Goal: Answer question/provide support: Share knowledge or assist other users

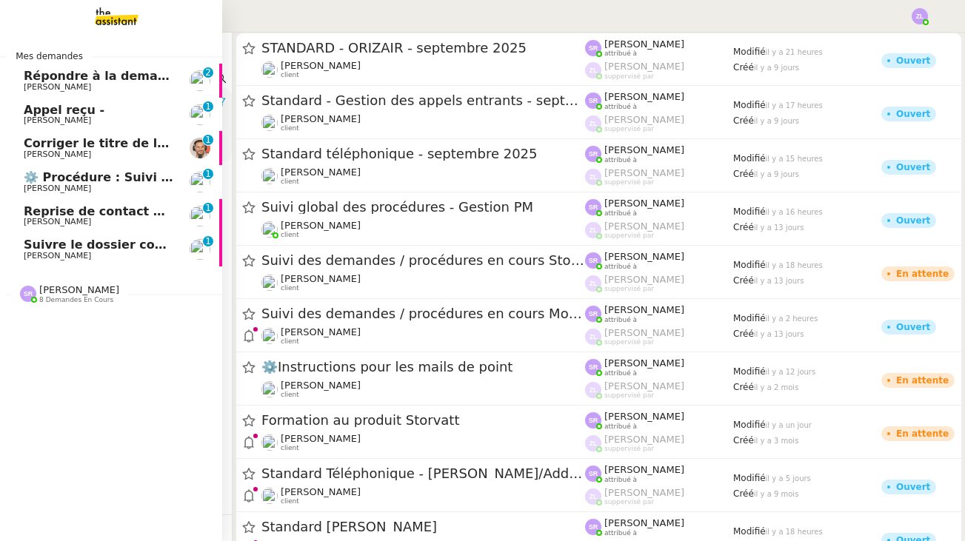
click at [110, 248] on span "Suivre le dossier comptable de Party'z" at bounding box center [152, 245] width 257 height 14
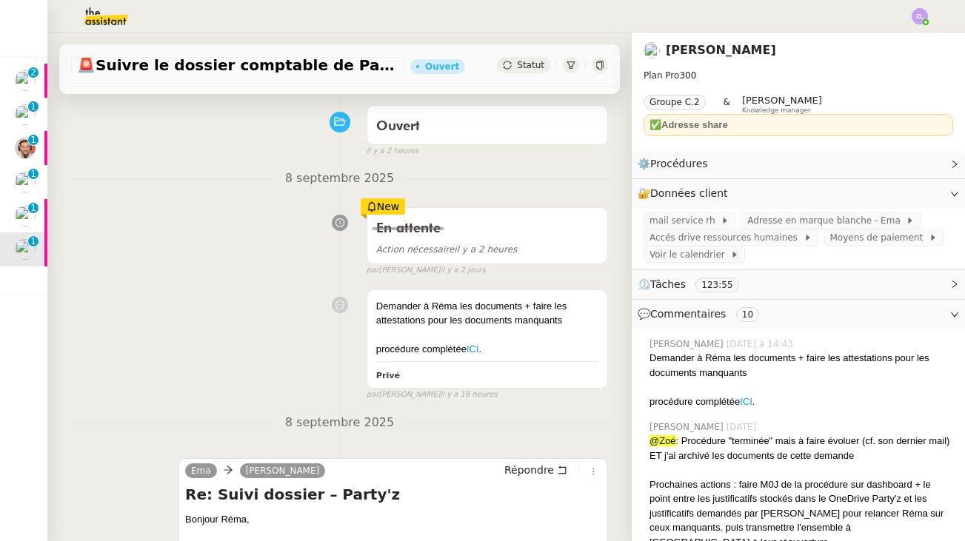
scroll to position [109, 0]
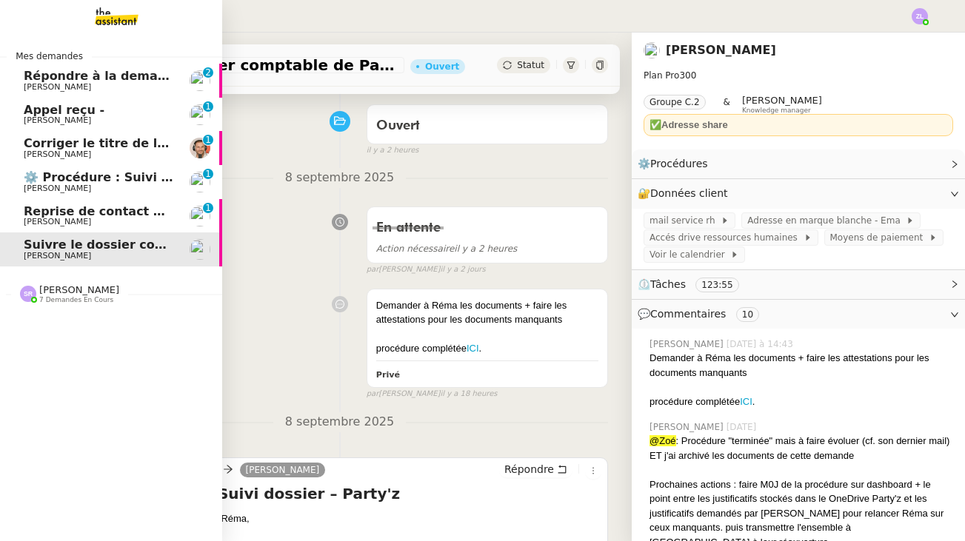
click at [13, 384] on div "Mes demandes Répondre à la demande de [PERSON_NAME] [PHONE_NUMBER] 8 9 Appel re…" at bounding box center [111, 287] width 222 height 509
click at [66, 298] on span "7 demandes en cours" at bounding box center [76, 300] width 74 height 8
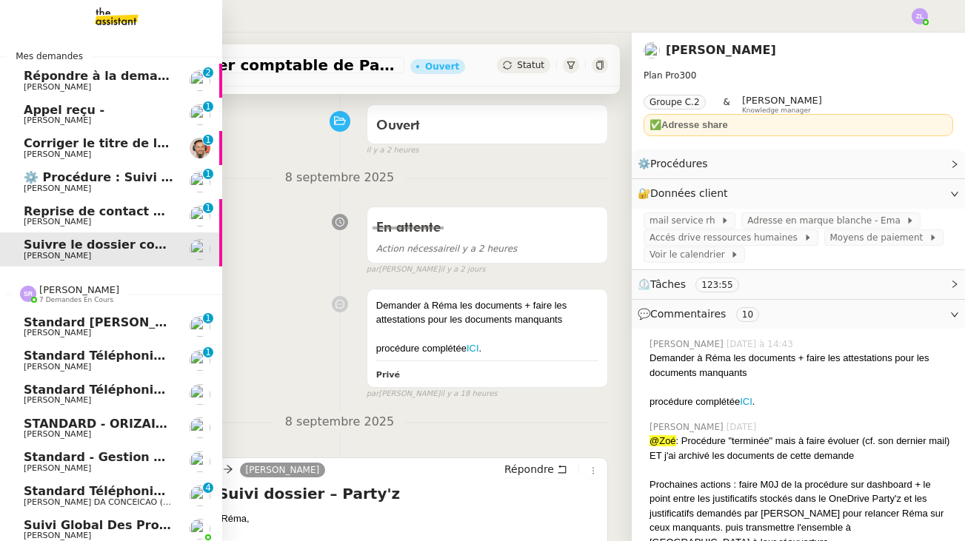
click at [113, 464] on span "[PERSON_NAME]" at bounding box center [99, 468] width 150 height 9
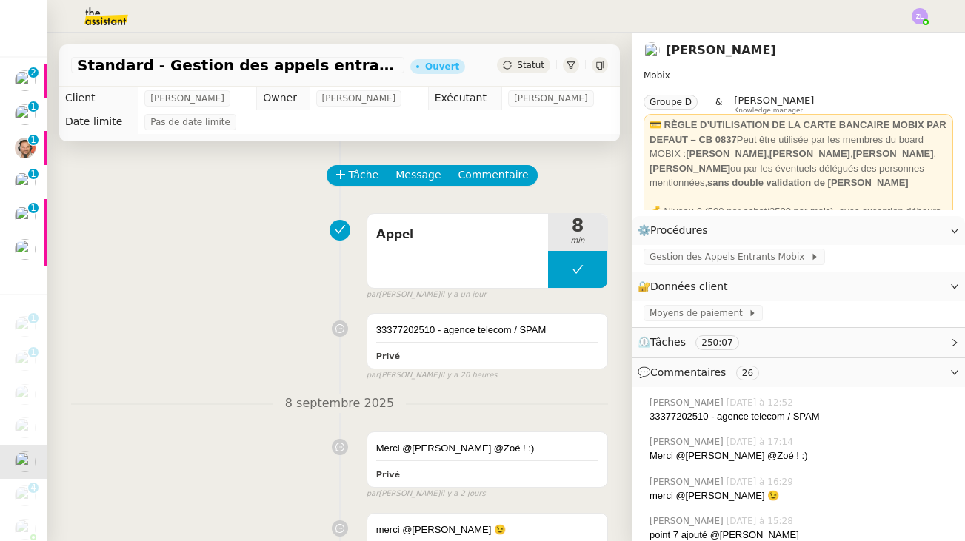
scroll to position [-1, 0]
click at [364, 174] on span "Tâche" at bounding box center [364, 175] width 30 height 17
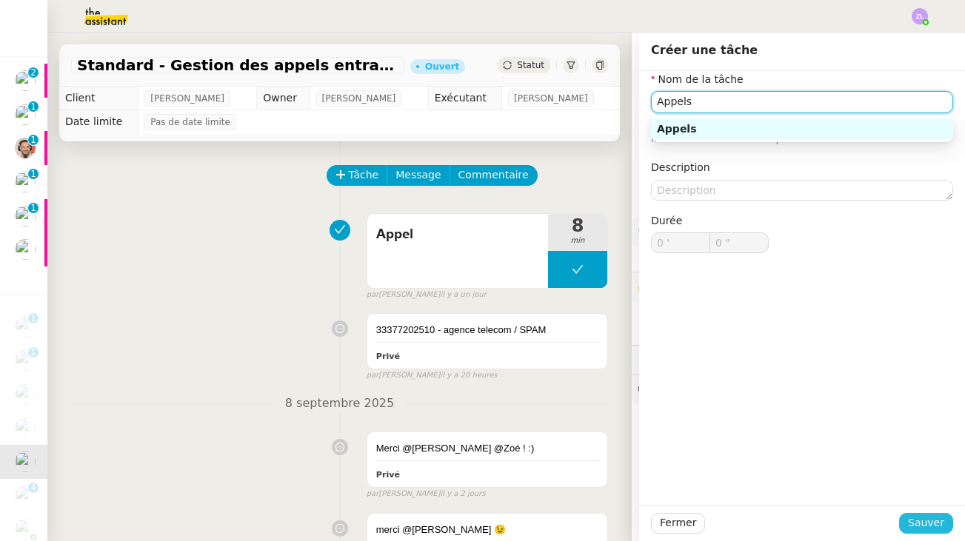
type input "Appels"
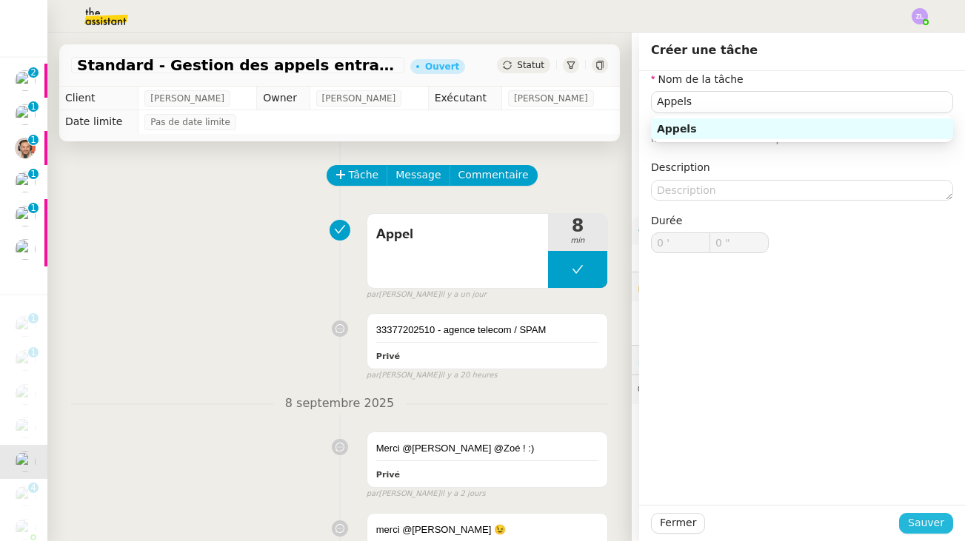
click at [932, 527] on span "Sauver" at bounding box center [926, 523] width 36 height 17
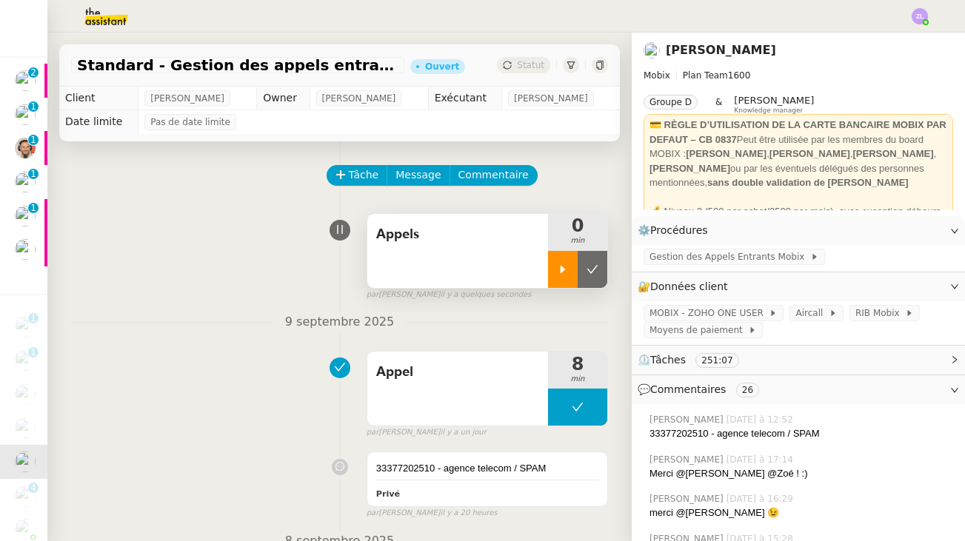
click at [560, 279] on div at bounding box center [563, 269] width 30 height 37
click at [557, 266] on div at bounding box center [577, 269] width 59 height 37
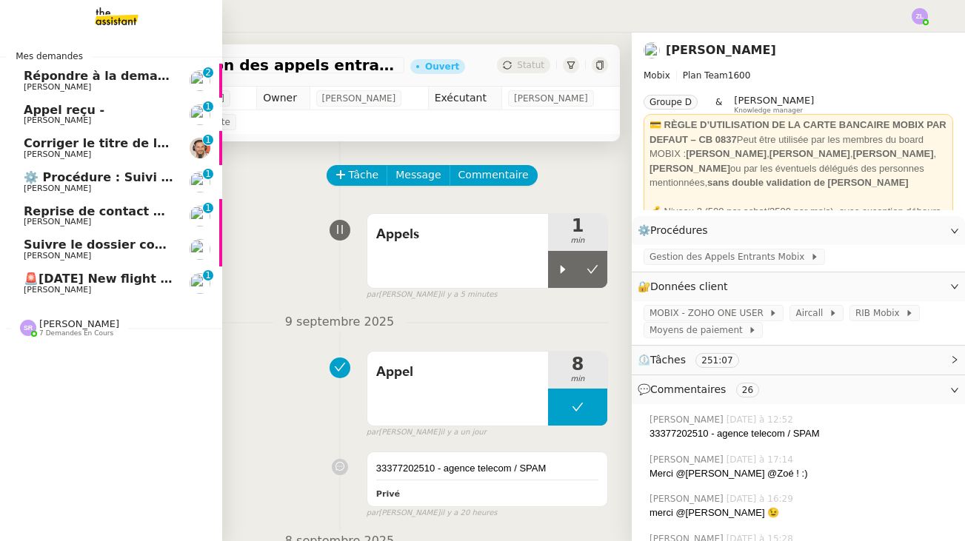
click at [44, 329] on span "7 demandes en cours" at bounding box center [76, 333] width 74 height 8
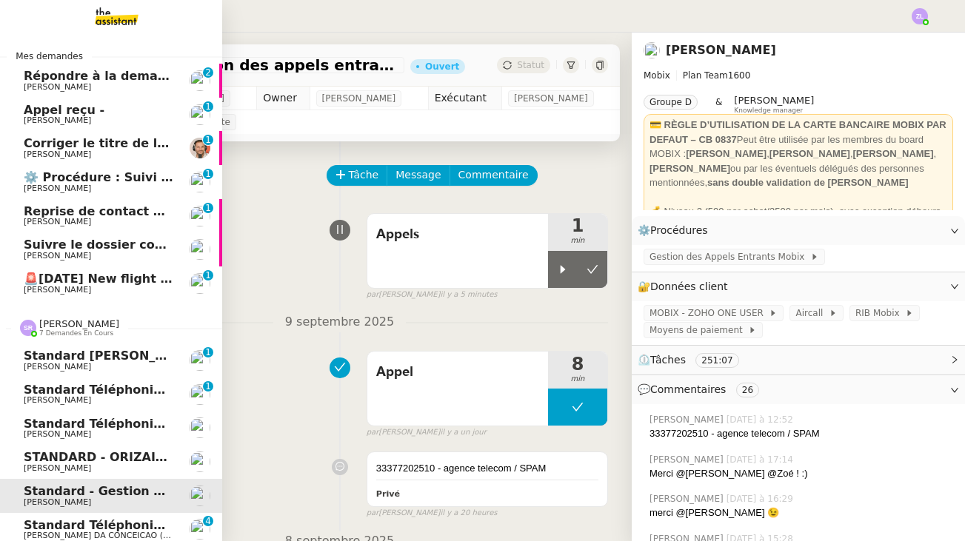
click at [63, 432] on span "[PERSON_NAME]" at bounding box center [57, 434] width 67 height 10
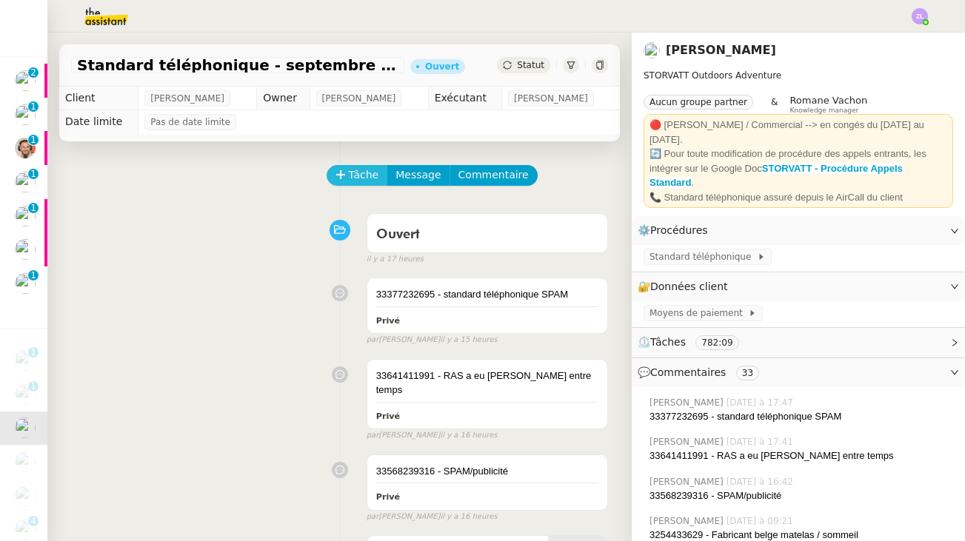
click at [358, 181] on span "Tâche" at bounding box center [364, 175] width 30 height 17
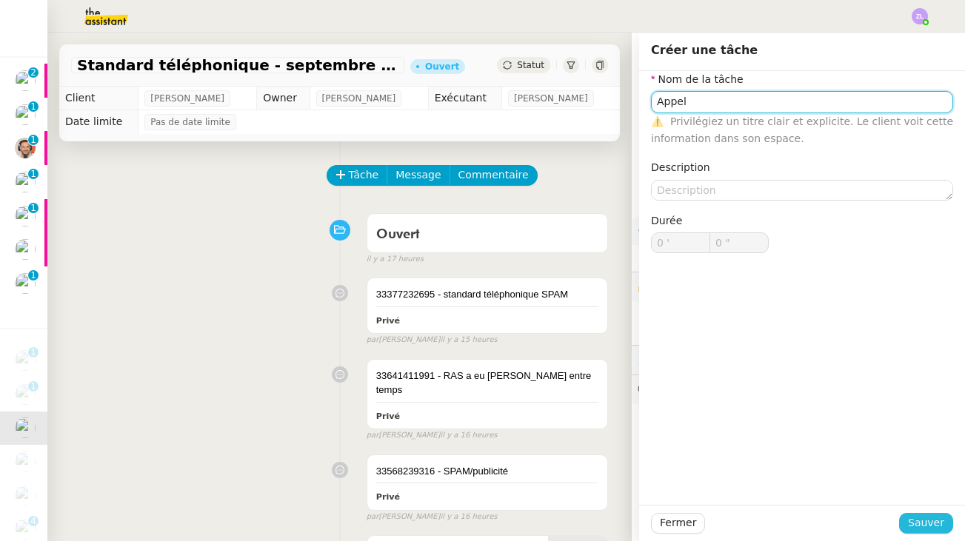
type input "Appel"
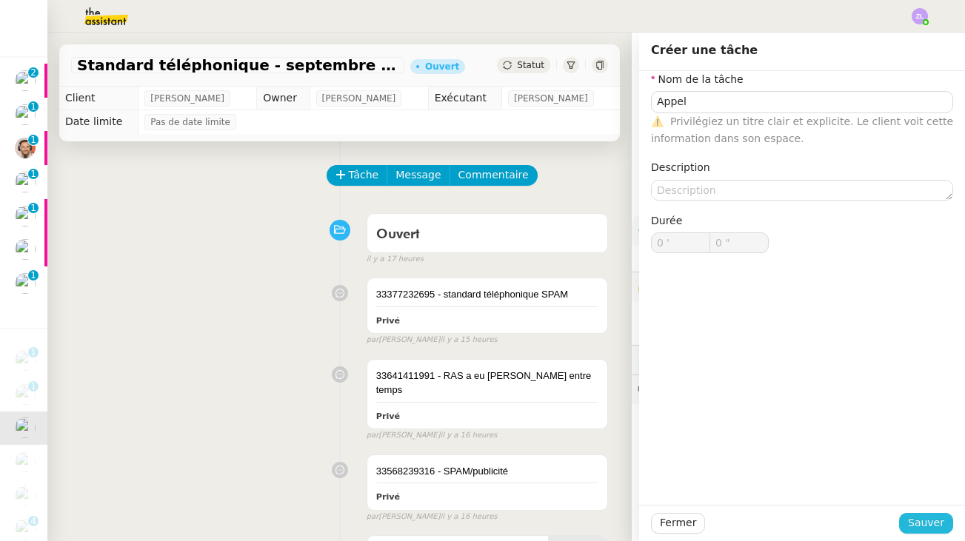
click at [925, 524] on span "Sauver" at bounding box center [926, 523] width 36 height 17
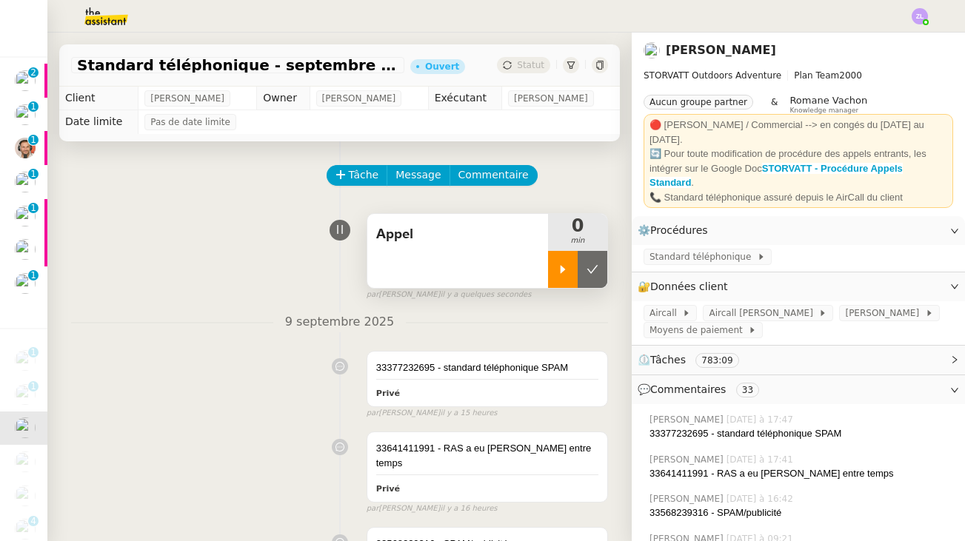
click at [559, 270] on icon at bounding box center [563, 270] width 12 height 12
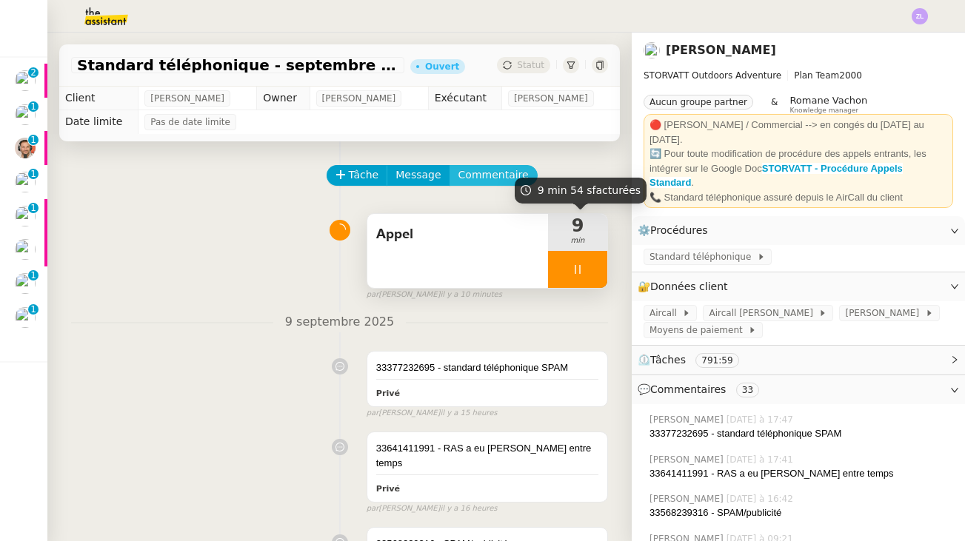
click at [492, 165] on button "Commentaire" at bounding box center [493, 175] width 88 height 21
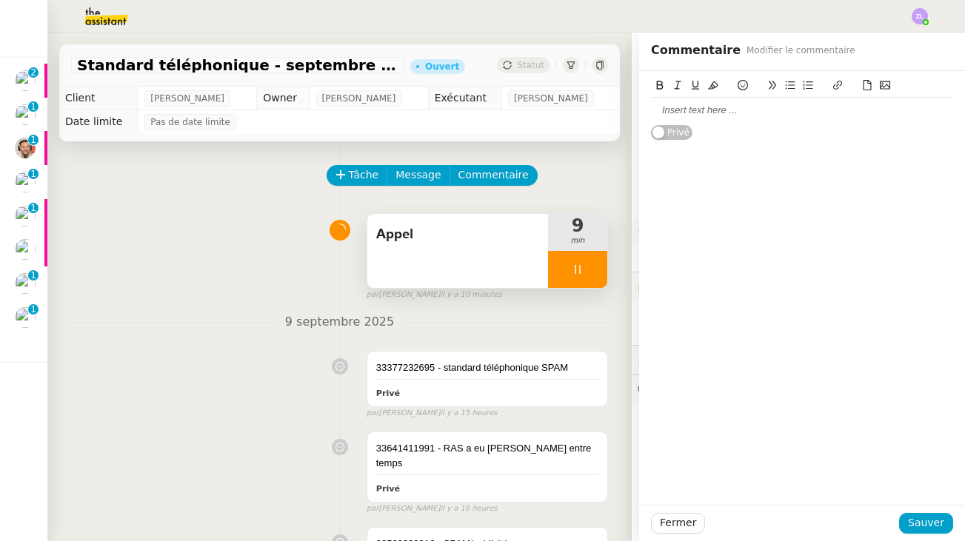
click at [696, 102] on div at bounding box center [802, 110] width 302 height 25
click at [931, 518] on span "Sauver" at bounding box center [926, 523] width 36 height 17
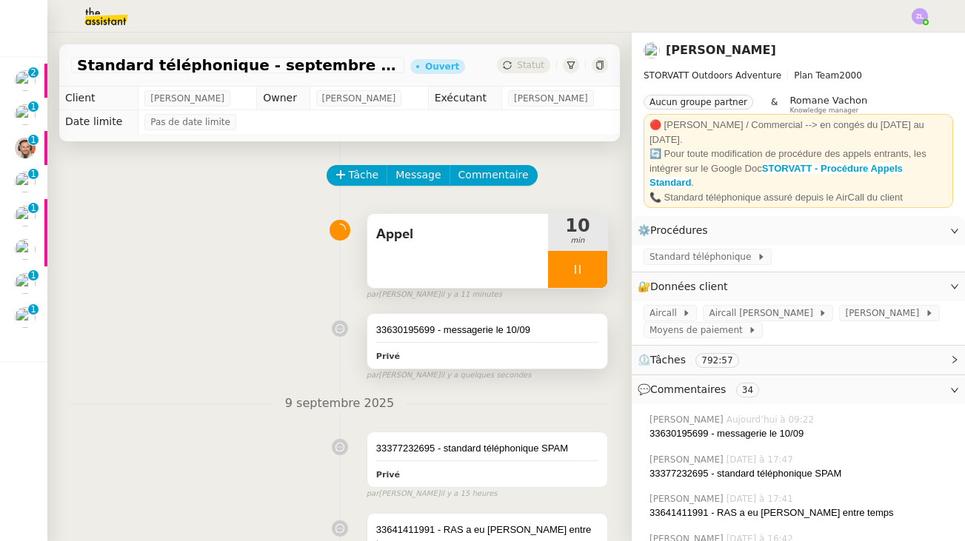
click at [575, 338] on div "33630195699 - messagerie le 10/09 Privé" at bounding box center [487, 341] width 240 height 55
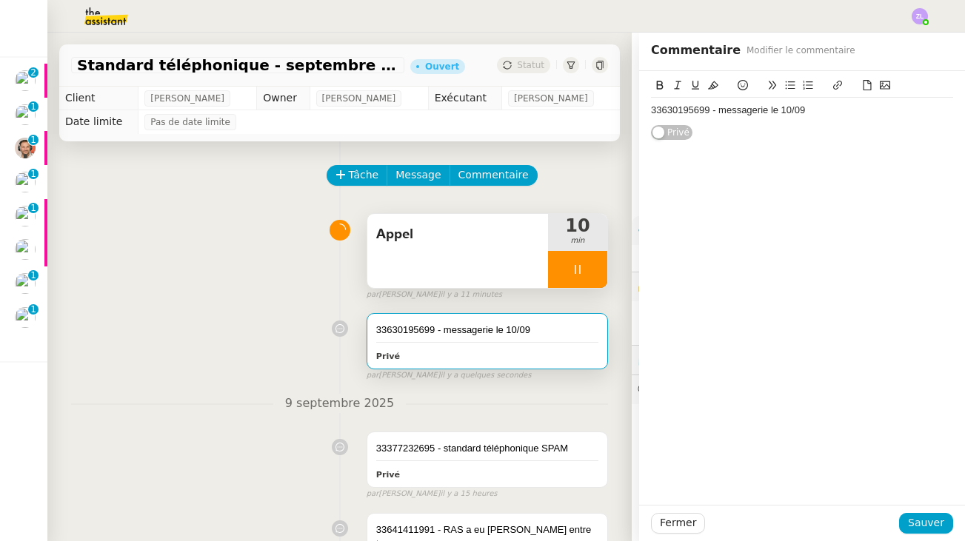
click at [832, 110] on div "33630195699 - messagerie le 10/09" at bounding box center [802, 110] width 302 height 13
click at [827, 111] on div "33630195699 - messagerie le 10/09" at bounding box center [802, 110] width 302 height 13
click at [922, 526] on span "Sauver" at bounding box center [926, 523] width 36 height 17
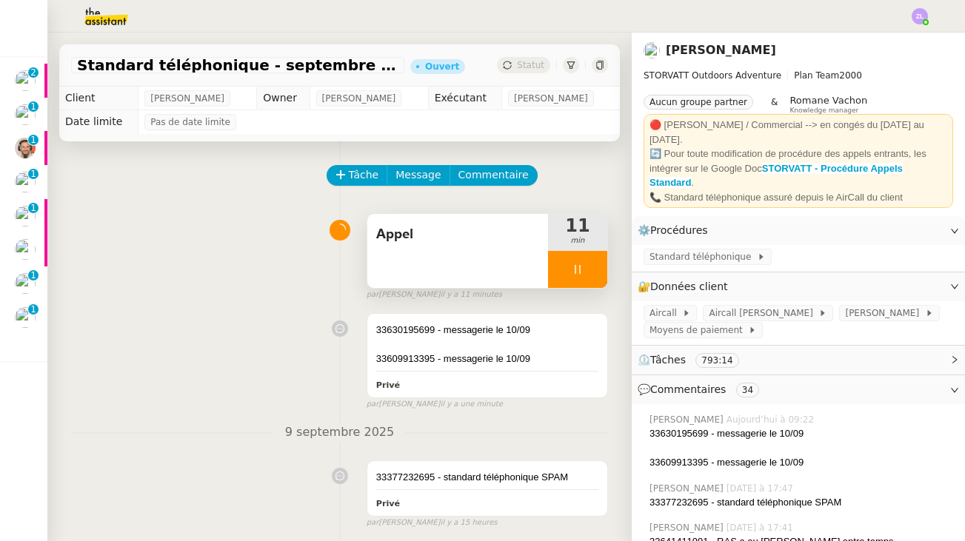
click at [560, 265] on div at bounding box center [577, 269] width 59 height 37
click at [586, 267] on icon at bounding box center [592, 270] width 12 height 12
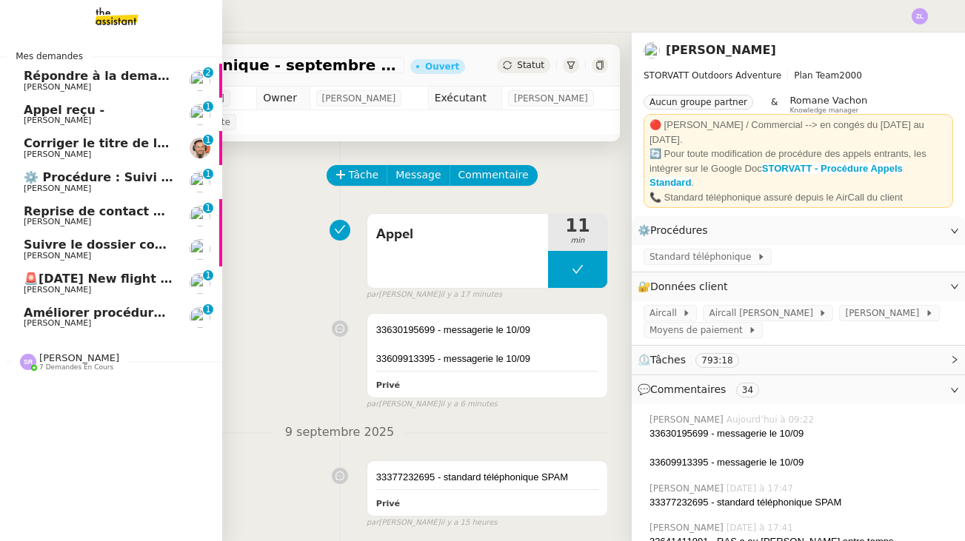
click at [61, 352] on span "[PERSON_NAME]" at bounding box center [79, 357] width 80 height 11
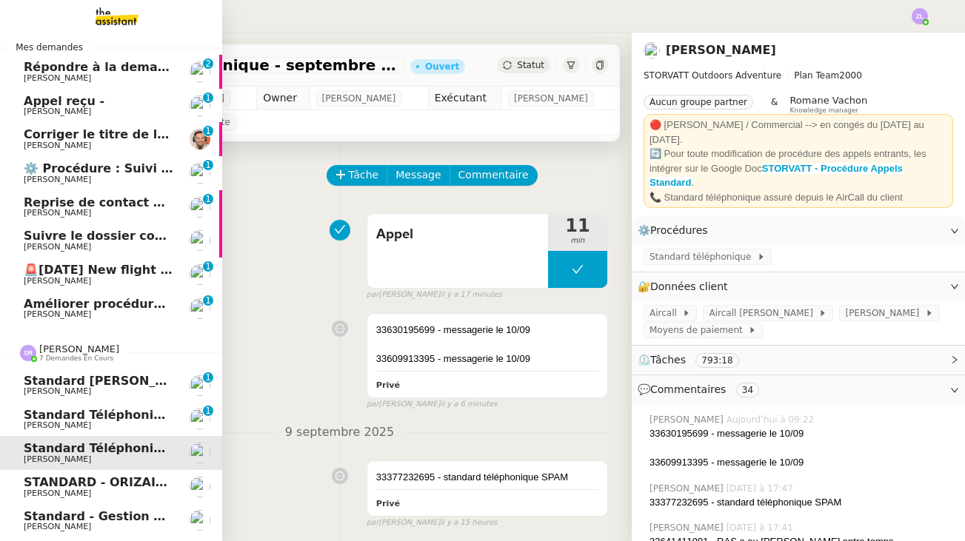
scroll to position [24, 0]
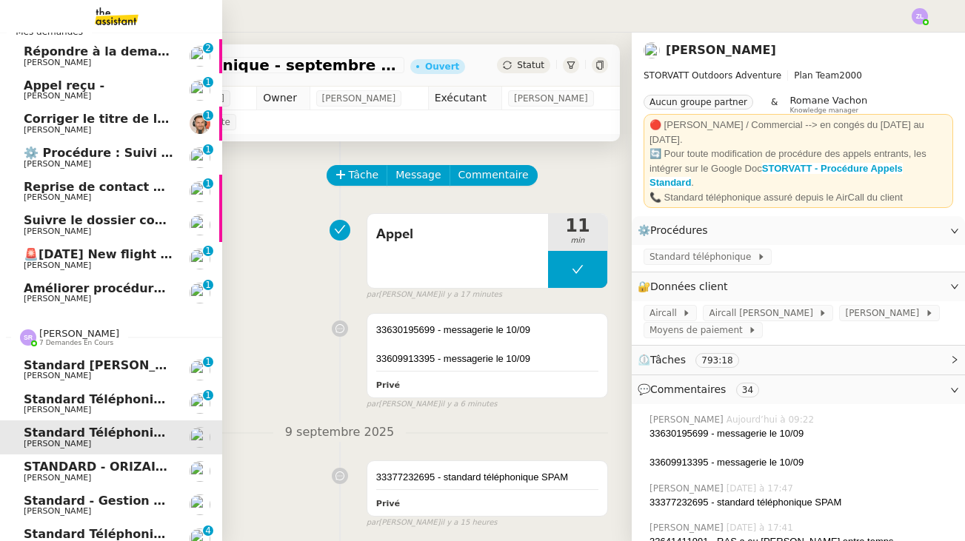
click at [127, 494] on span "Standard - Gestion des appels entrants - septembre 2025" at bounding box center [218, 501] width 389 height 14
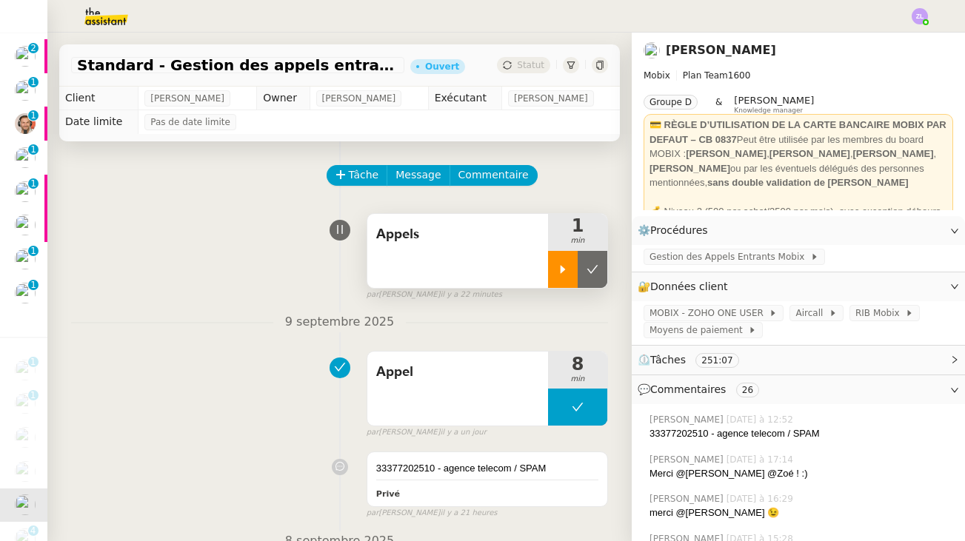
click at [563, 261] on div at bounding box center [563, 269] width 30 height 37
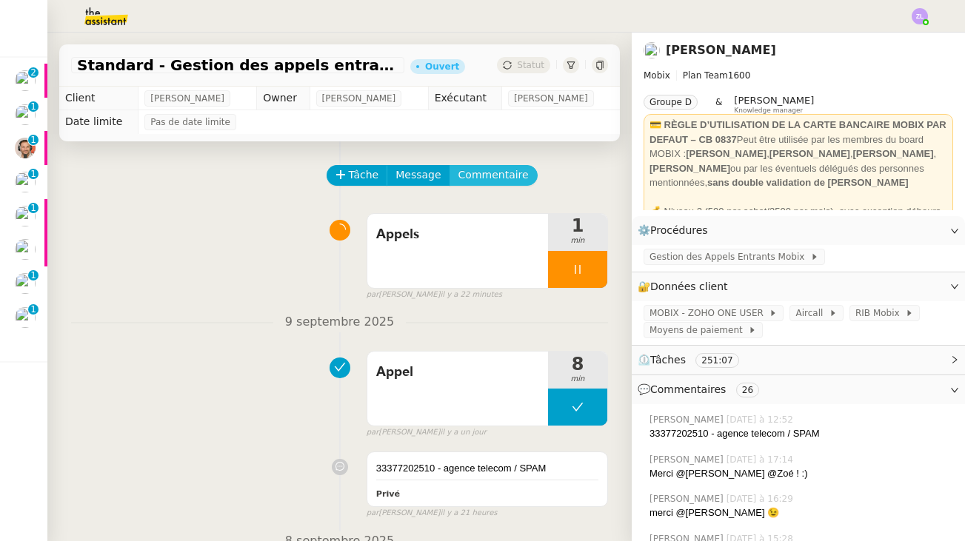
click at [466, 176] on span "Commentaire" at bounding box center [493, 175] width 70 height 17
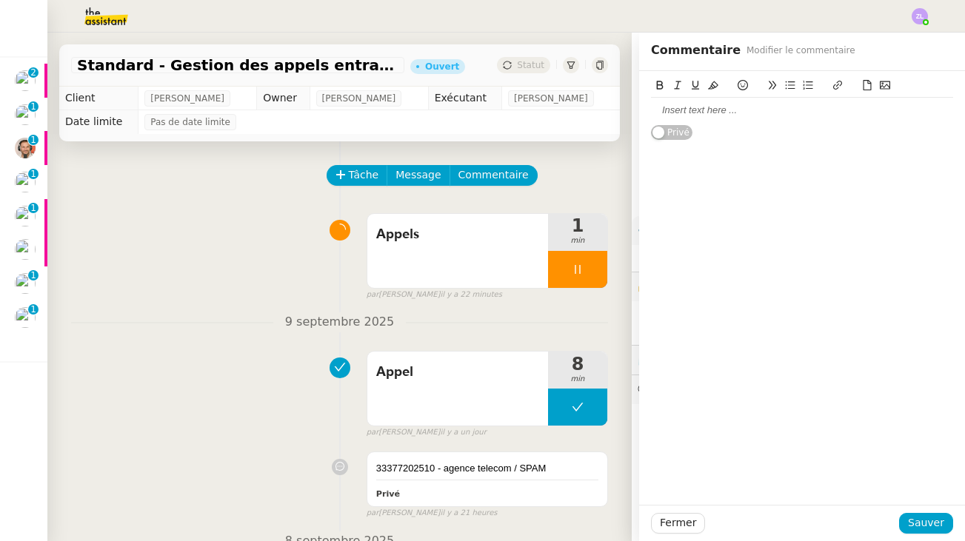
click at [702, 107] on div at bounding box center [802, 110] width 302 height 13
click at [920, 522] on span "Sauver" at bounding box center [926, 523] width 36 height 17
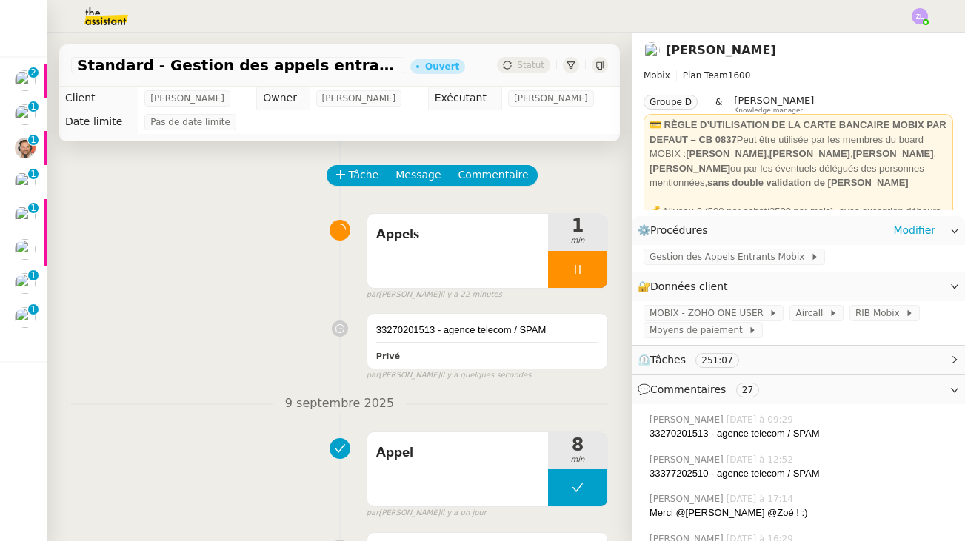
click at [954, 231] on icon at bounding box center [954, 231] width 9 height 9
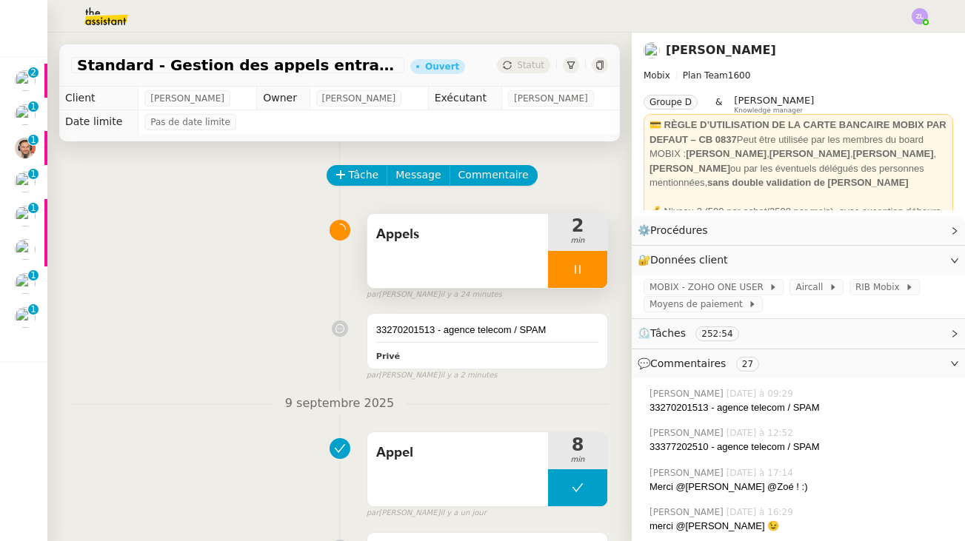
click at [557, 265] on div at bounding box center [577, 269] width 59 height 37
click at [592, 265] on icon at bounding box center [592, 270] width 12 height 12
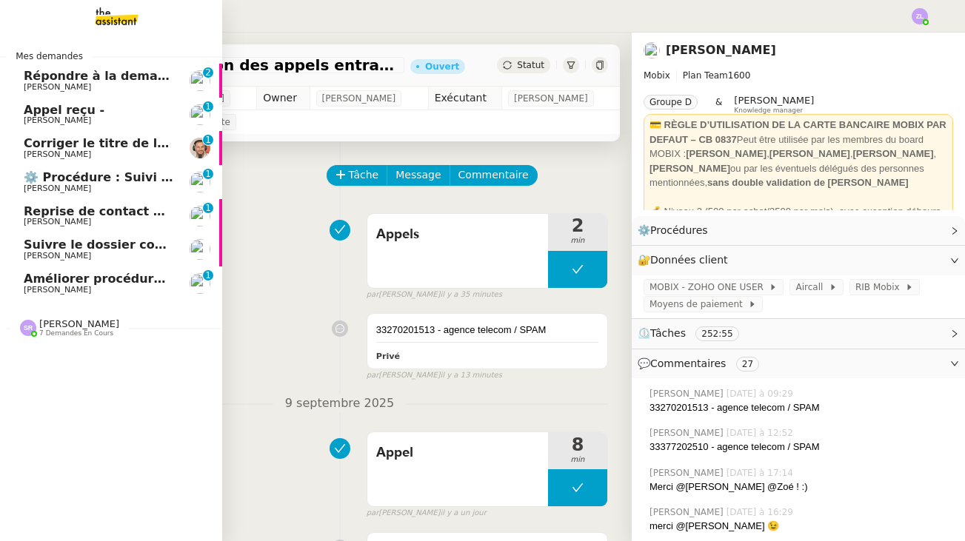
click at [27, 80] on span "Répondre à la demande de [PERSON_NAME]" at bounding box center [171, 76] width 294 height 14
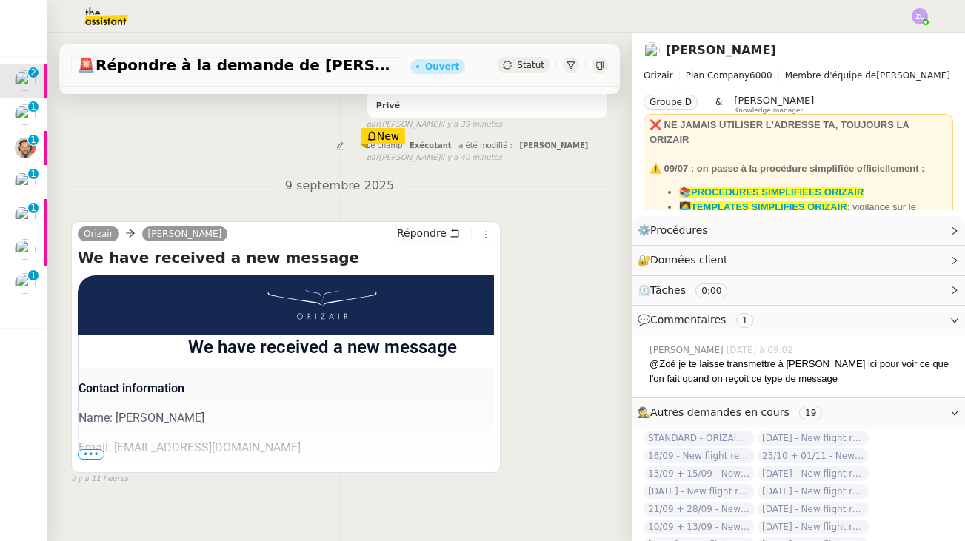
scroll to position [243, 0]
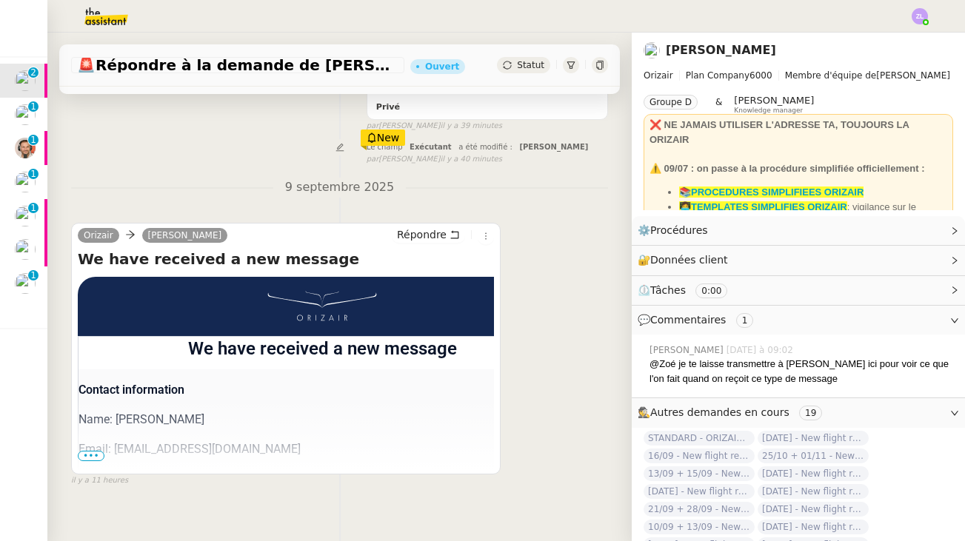
click at [93, 451] on span "•••" at bounding box center [91, 456] width 27 height 10
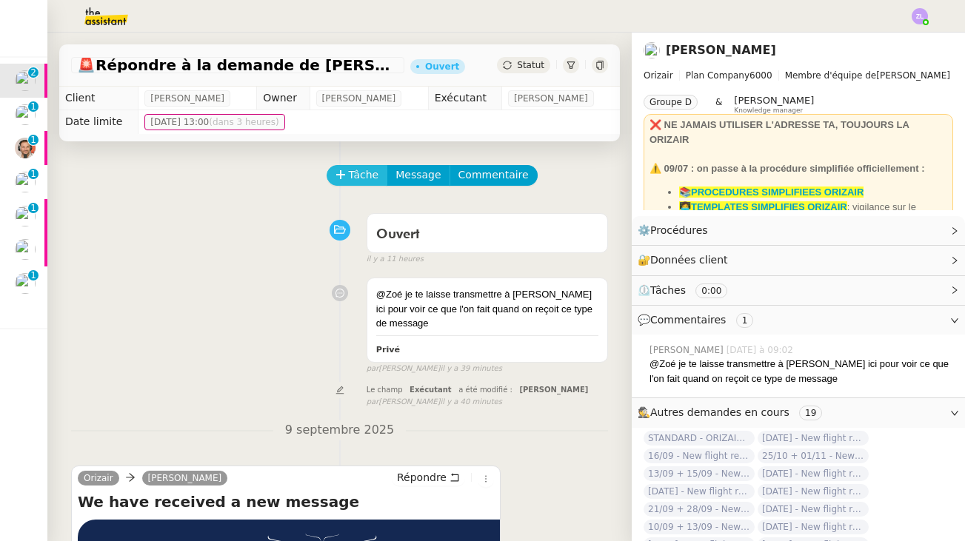
scroll to position [0, 0]
click at [355, 171] on span "Tâche" at bounding box center [364, 175] width 30 height 17
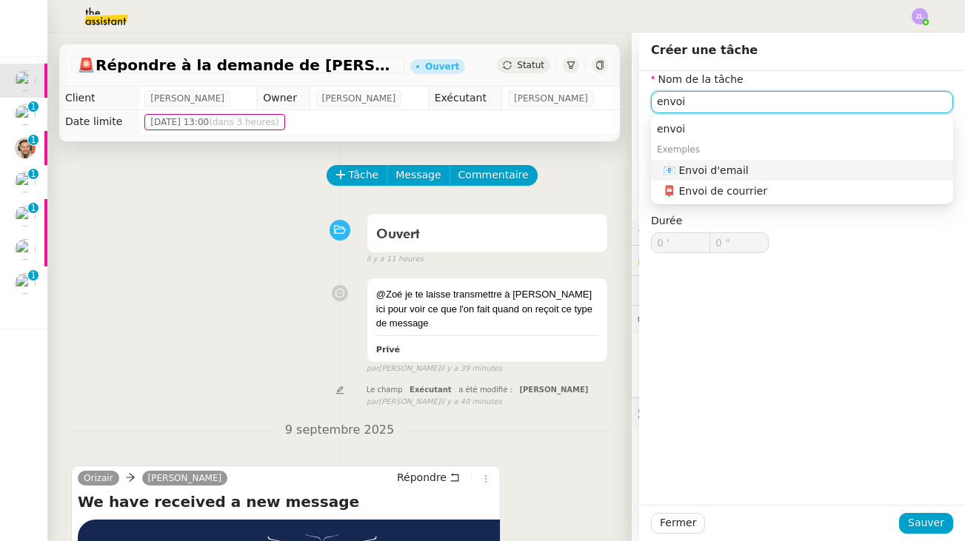
click at [723, 167] on div "📧 Envoi d'email" at bounding box center [805, 170] width 284 height 13
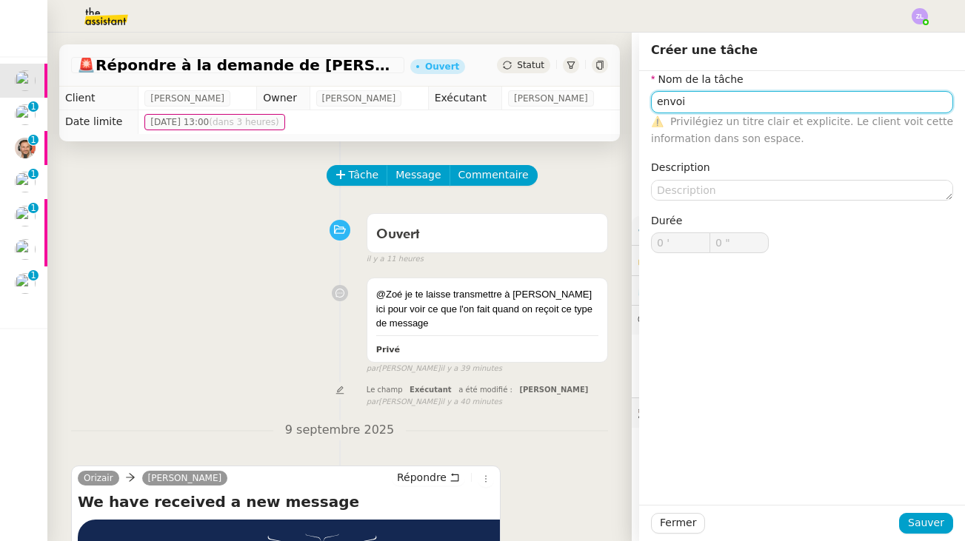
type input "Envoi d'email"
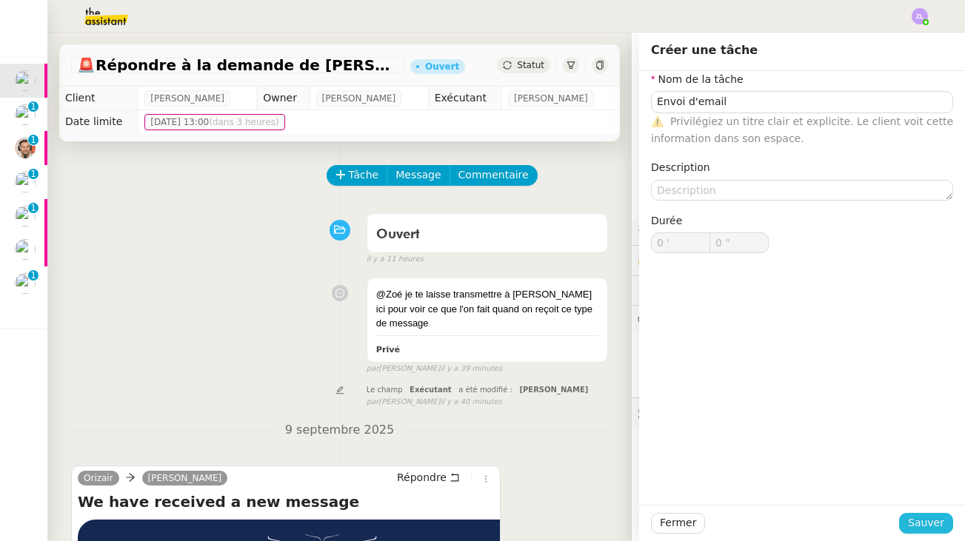
click at [928, 523] on span "Sauver" at bounding box center [926, 523] width 36 height 17
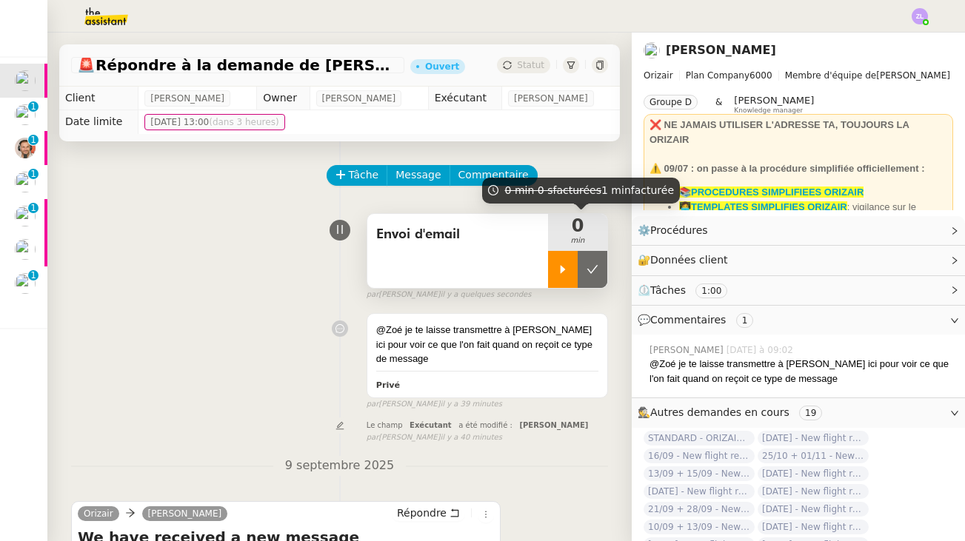
click at [554, 269] on div at bounding box center [563, 269] width 30 height 37
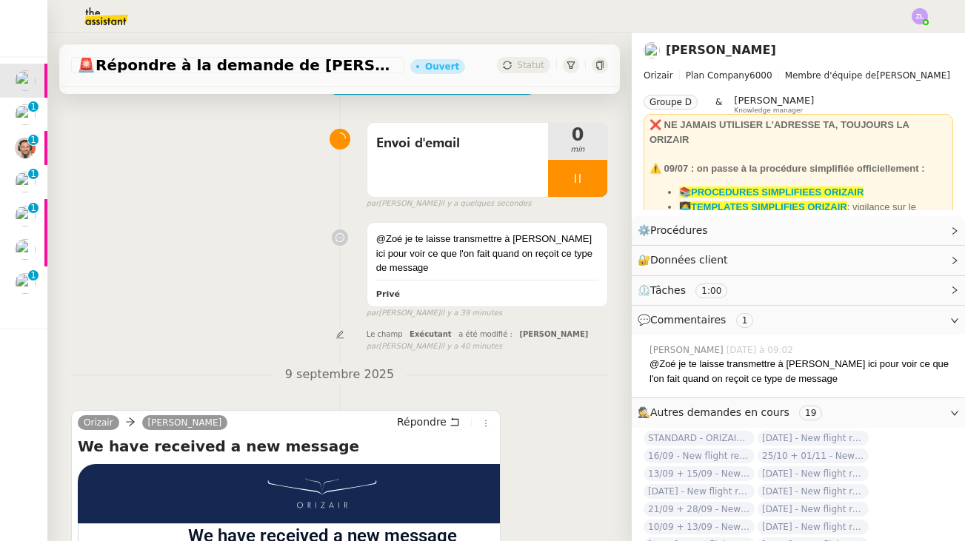
scroll to position [96, 0]
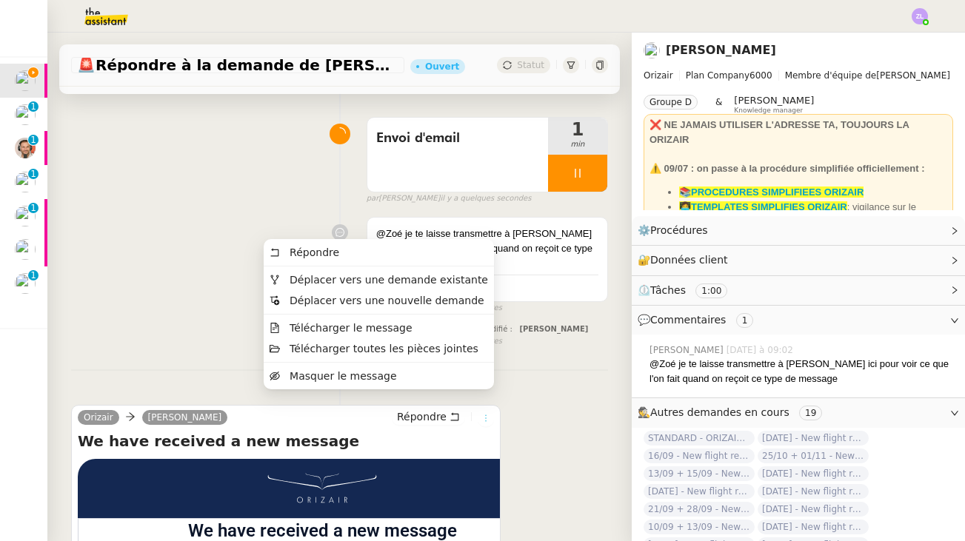
click at [482, 410] on button at bounding box center [486, 418] width 16 height 16
click at [412, 328] on span "Télécharger le message" at bounding box center [350, 328] width 123 height 12
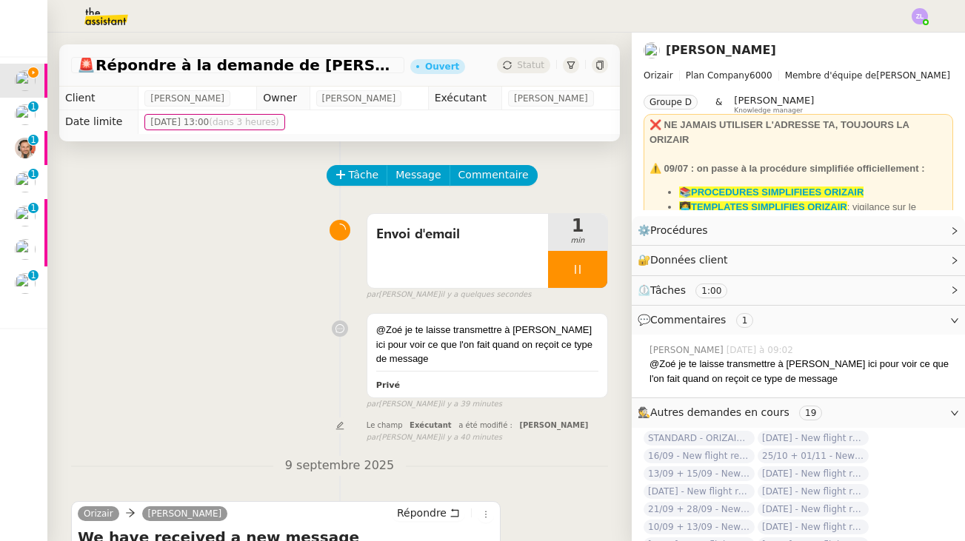
scroll to position [0, 0]
drag, startPoint x: 423, startPoint y: 194, endPoint x: 423, endPoint y: 172, distance: 22.2
click at [423, 172] on span "Message" at bounding box center [417, 175] width 45 height 17
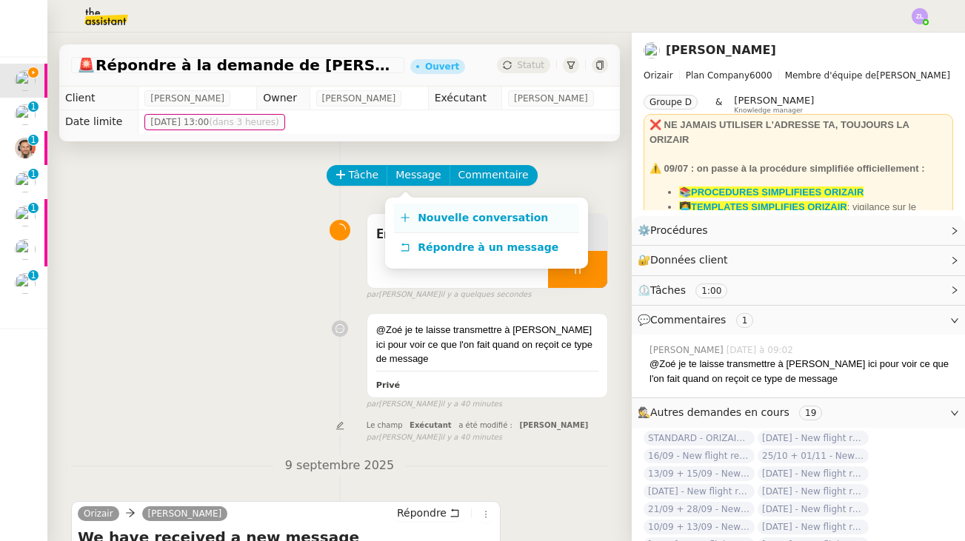
drag, startPoint x: 423, startPoint y: 172, endPoint x: 439, endPoint y: 212, distance: 43.2
click at [439, 212] on span "Nouvelle conversation" at bounding box center [483, 218] width 130 height 12
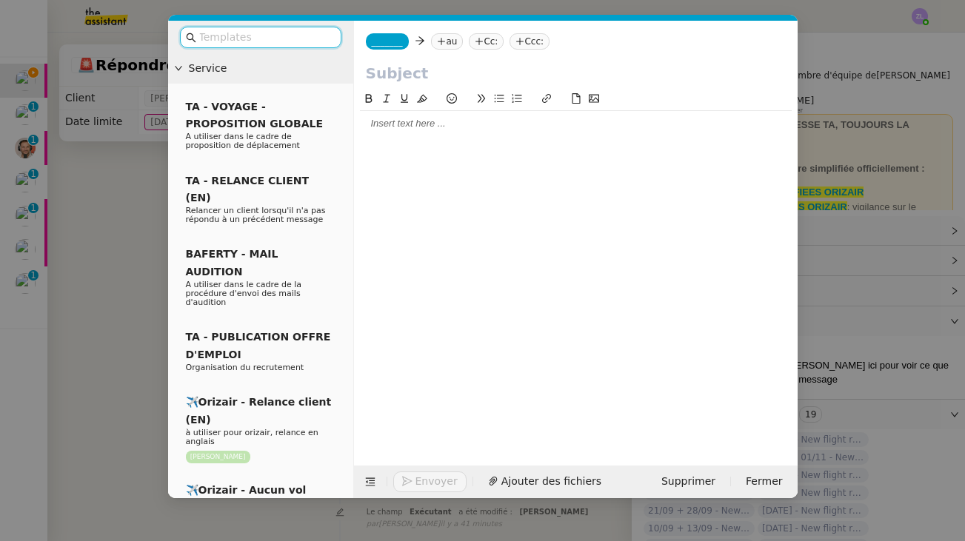
click at [444, 68] on input "text" at bounding box center [576, 73] width 420 height 22
paste input "Mail reçu en pièce jointe – instruction à suivre"
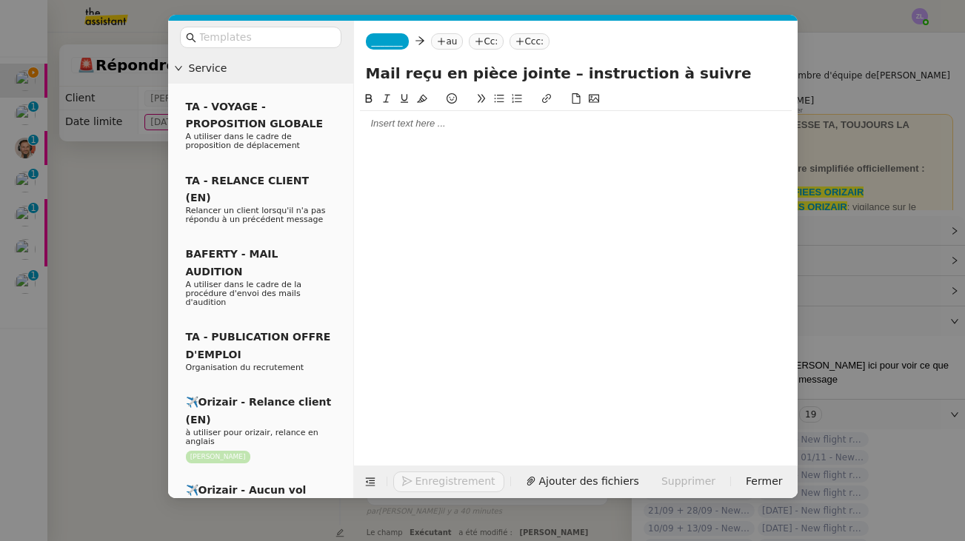
click at [401, 45] on span "_______" at bounding box center [387, 41] width 31 height 10
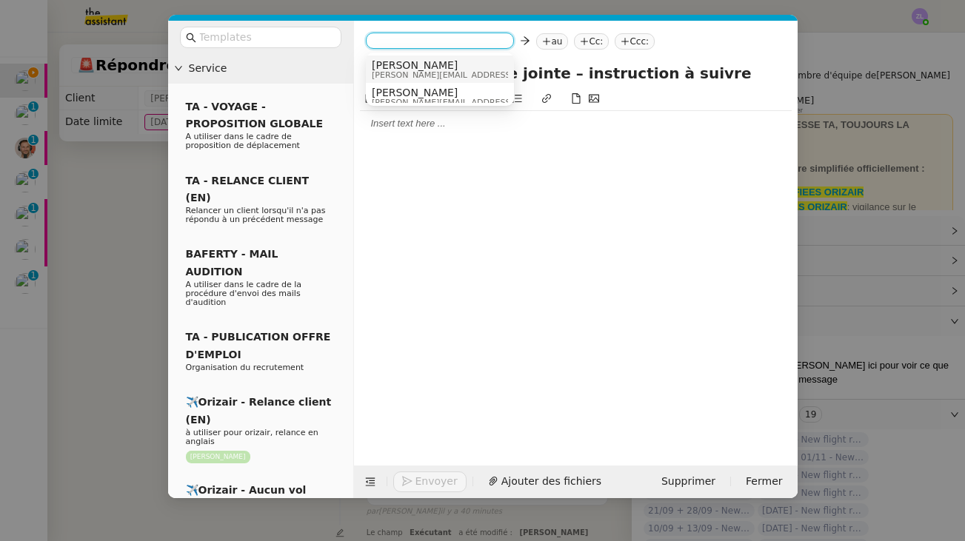
click at [408, 69] on span "[PERSON_NAME]" at bounding box center [477, 65] width 210 height 12
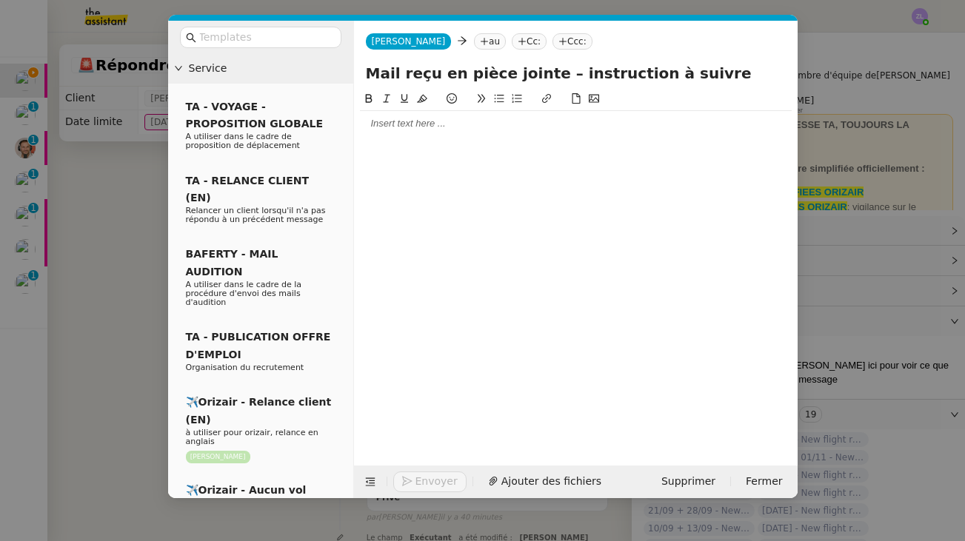
drag, startPoint x: 531, startPoint y: 69, endPoint x: 438, endPoint y: 67, distance: 93.3
click at [436, 67] on input "Mail reçu en pièce jointe – instruction à suivre" at bounding box center [576, 73] width 420 height 22
click at [517, 74] on input "Mail reçu – instruction à suivre" at bounding box center [576, 73] width 420 height 22
type input "Mail reçu – instructions à suivre"
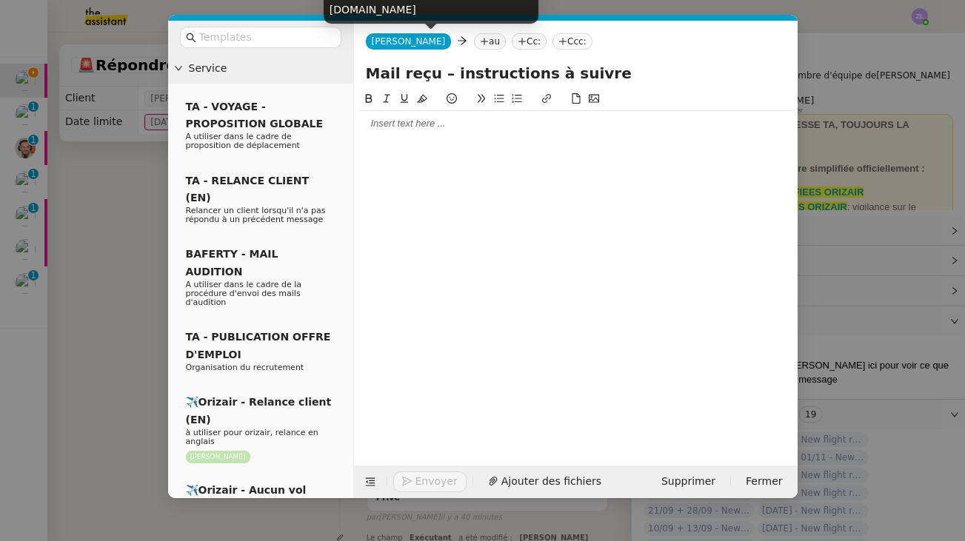
click at [474, 44] on nz-tag "au" at bounding box center [490, 41] width 32 height 16
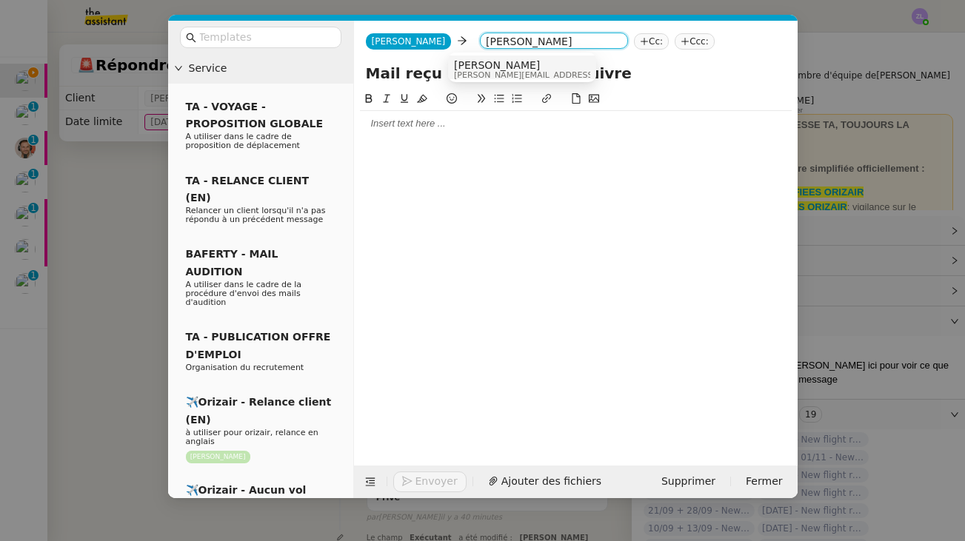
type input "[PERSON_NAME]"
click at [480, 71] on span "[PERSON_NAME][EMAIL_ADDRESS][DOMAIN_NAME]" at bounding box center [559, 75] width 210 height 8
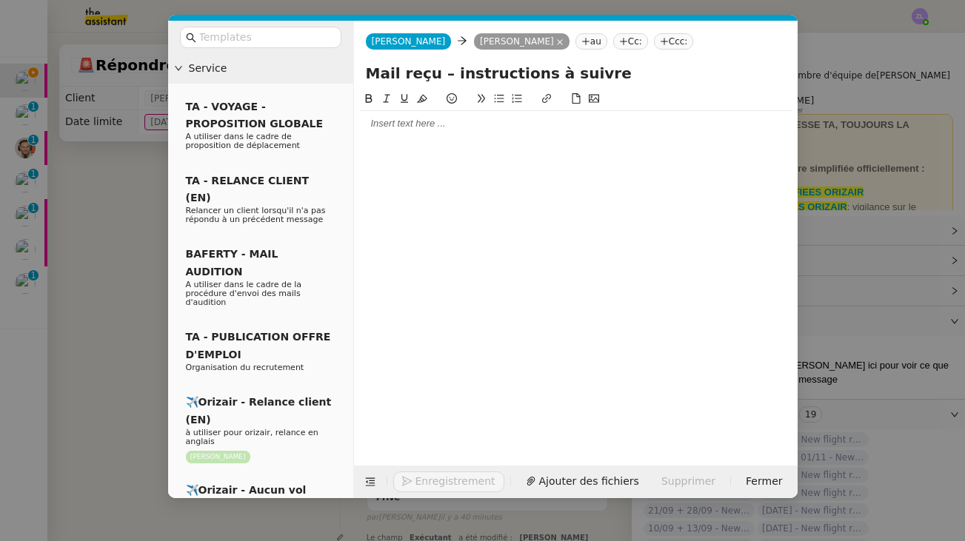
click at [393, 121] on div at bounding box center [576, 123] width 432 height 13
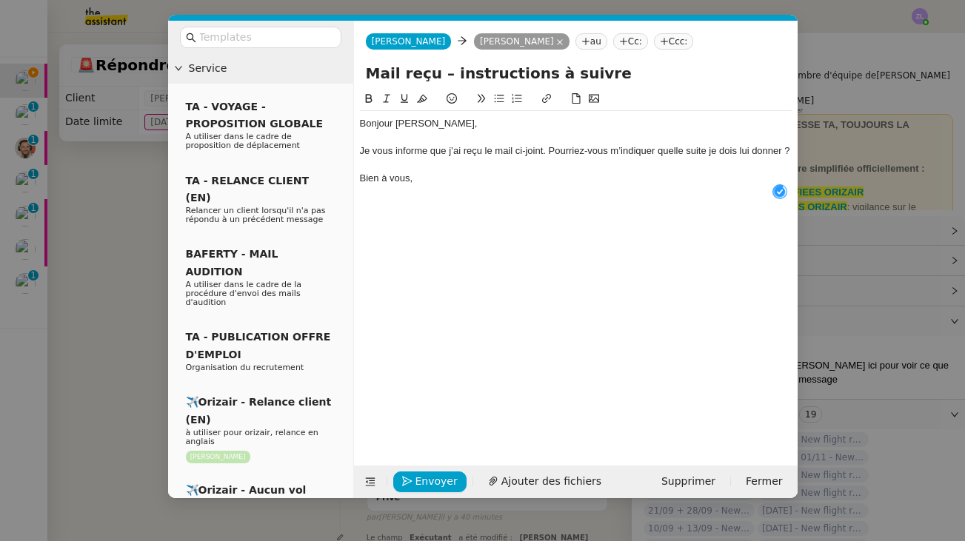
scroll to position [16, 0]
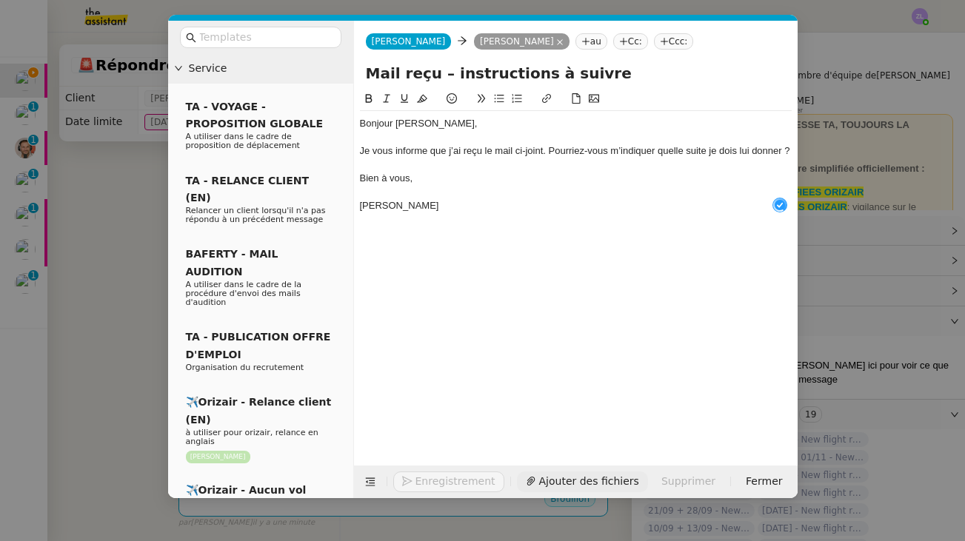
click at [540, 475] on span "Ajouter des fichiers" at bounding box center [589, 481] width 100 height 17
click at [558, 476] on span "Ajouter des fichiers" at bounding box center [551, 481] width 100 height 17
click at [540, 481] on span "Ajouter des fichiers" at bounding box center [551, 481] width 100 height 17
click at [526, 467] on div "Envoyer Ajouter des fichiers Supprimer Fermer" at bounding box center [575, 482] width 443 height 33
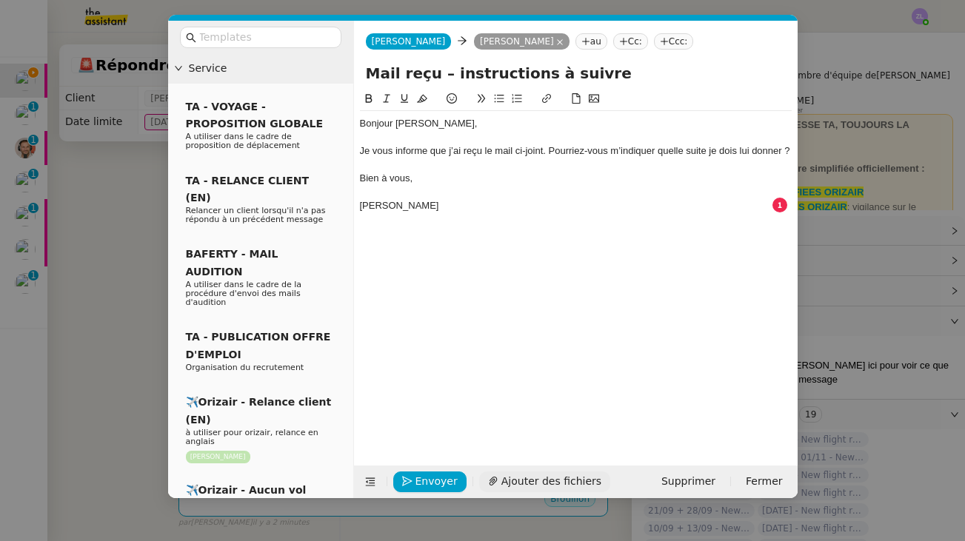
click at [526, 473] on span "Ajouter des fichiers" at bounding box center [551, 481] width 100 height 17
click at [536, 486] on span "Ajouter des fichiers" at bounding box center [551, 481] width 100 height 17
click at [541, 476] on span "Ajouter des fichiers" at bounding box center [551, 481] width 100 height 17
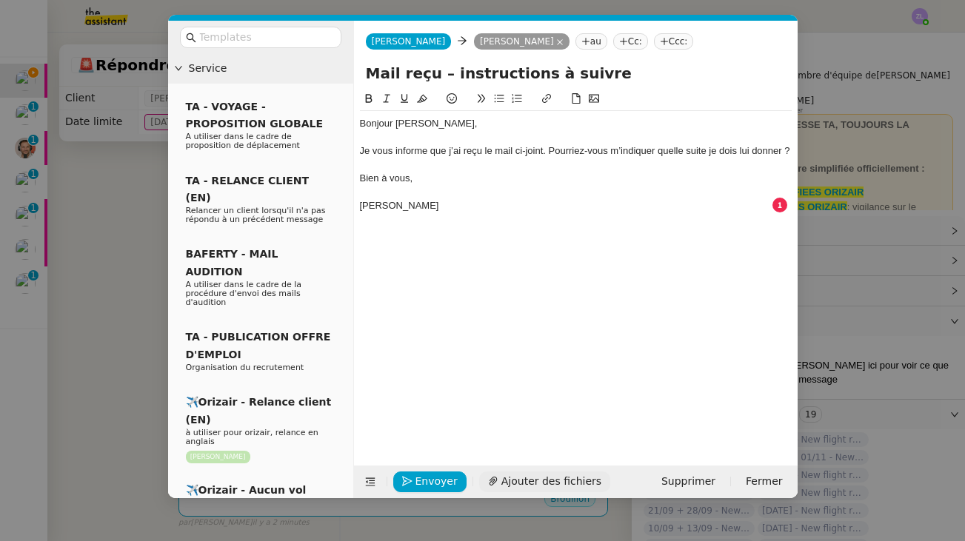
click at [541, 476] on span "Ajouter des fichiers" at bounding box center [551, 481] width 100 height 17
click at [113, 244] on nz-modal-container "Service TA - VOYAGE - PROPOSITION GLOBALE A utiliser dans le cadre de propositi…" at bounding box center [482, 270] width 965 height 541
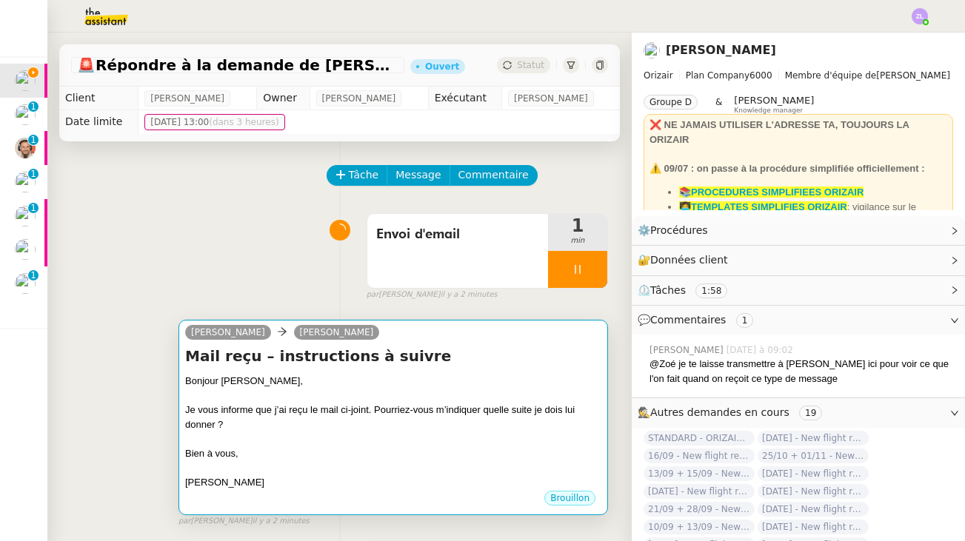
click at [390, 444] on div at bounding box center [393, 439] width 416 height 15
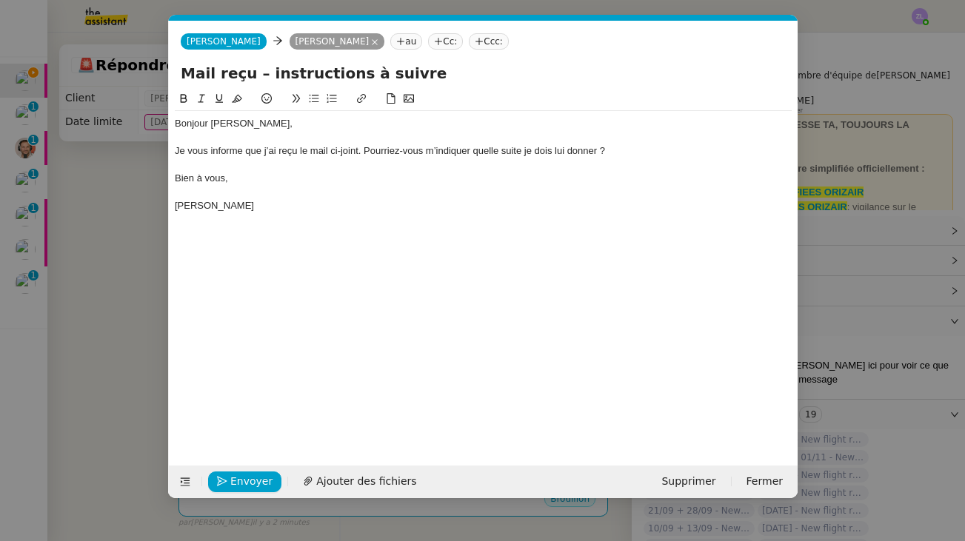
scroll to position [0, 32]
click at [346, 481] on span "Ajouter des fichiers" at bounding box center [366, 481] width 100 height 17
click at [405, 478] on button "Ajouter des fichiers" at bounding box center [359, 482] width 131 height 21
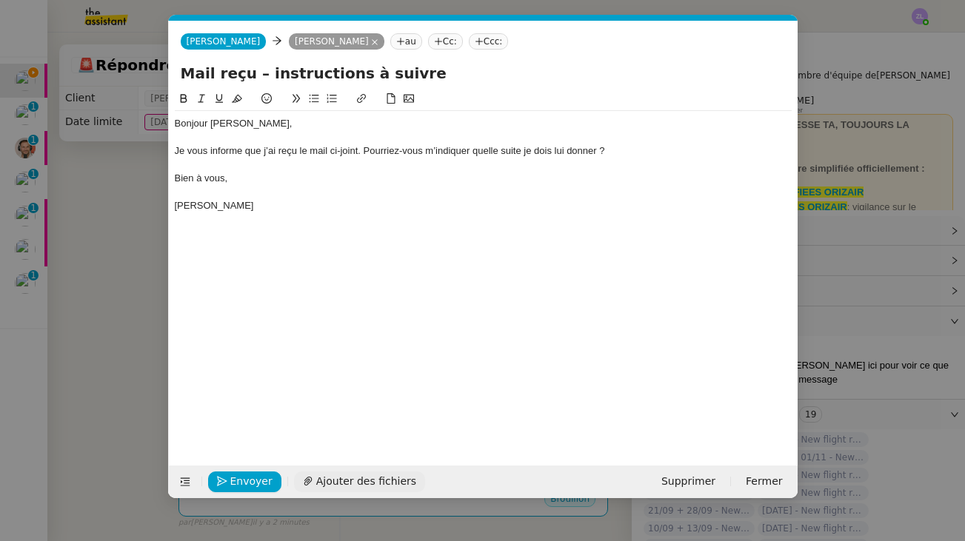
click at [405, 478] on button "Ajouter des fichiers" at bounding box center [359, 482] width 131 height 21
click at [250, 486] on span "Envoyer" at bounding box center [251, 481] width 42 height 17
click at [121, 409] on nz-modal-container "Service TA - VOYAGE - PROPOSITION GLOBALE A utiliser dans le cadre de propositi…" at bounding box center [482, 270] width 965 height 541
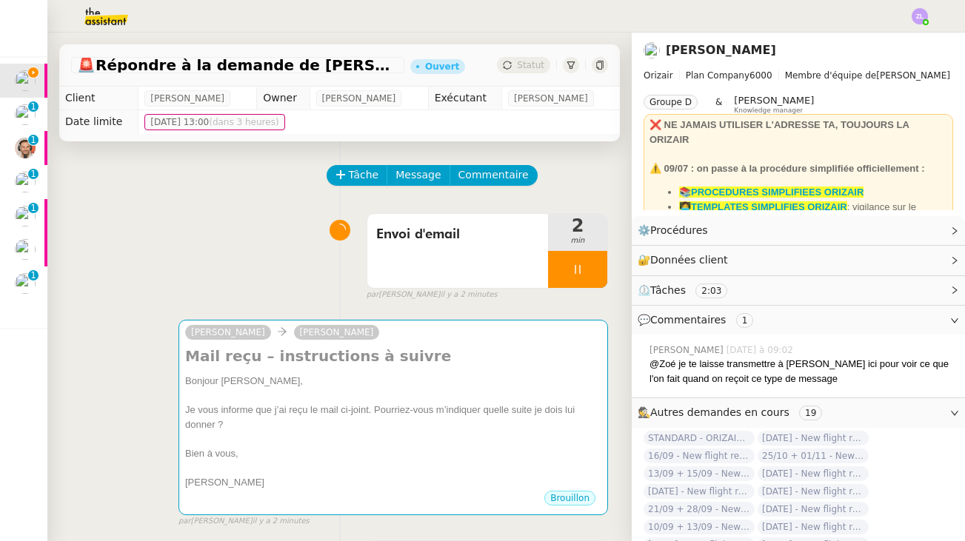
click at [121, 409] on div "[PERSON_NAME] Mail reçu – instructions à suivre Bonjour [PERSON_NAME], Je vous …" at bounding box center [339, 417] width 537 height 221
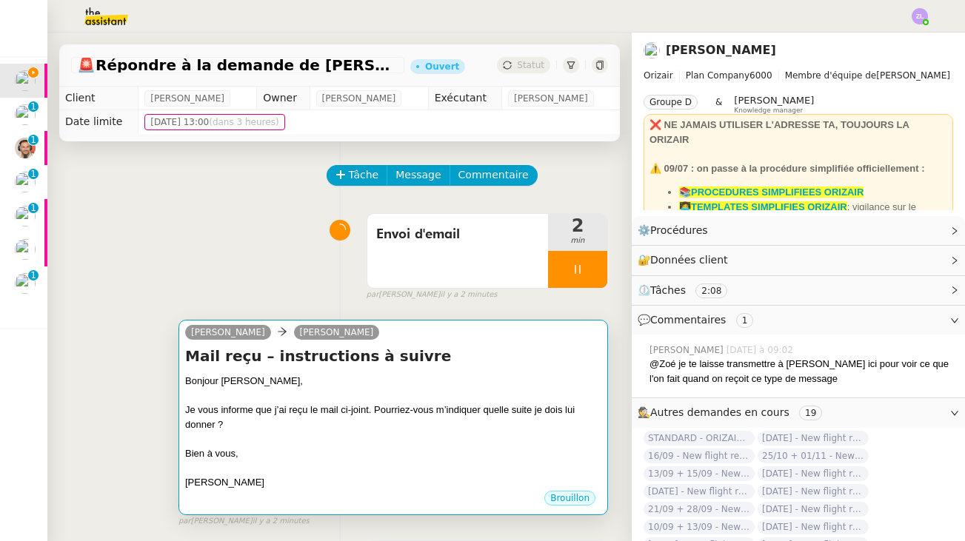
click at [361, 395] on div at bounding box center [393, 396] width 416 height 15
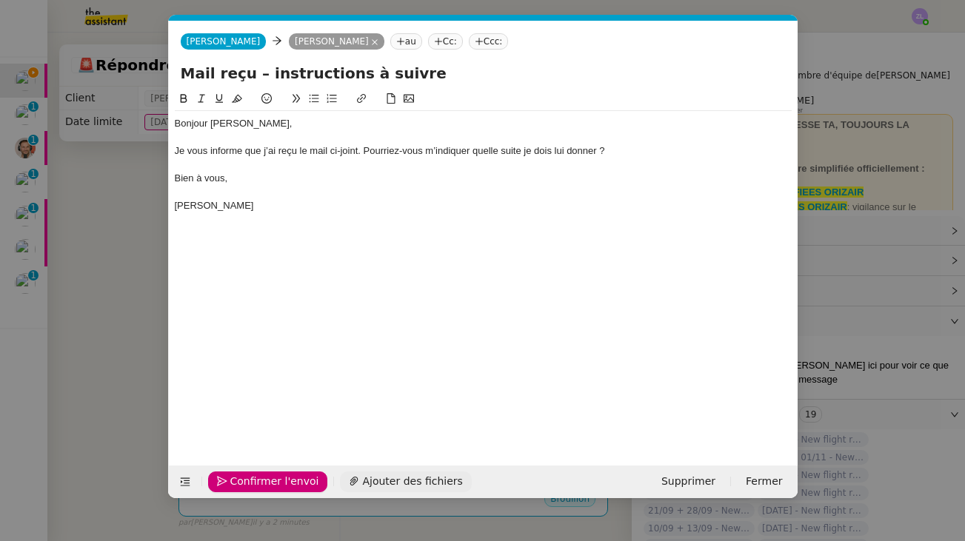
click at [370, 483] on span "Ajouter des fichiers" at bounding box center [412, 481] width 100 height 17
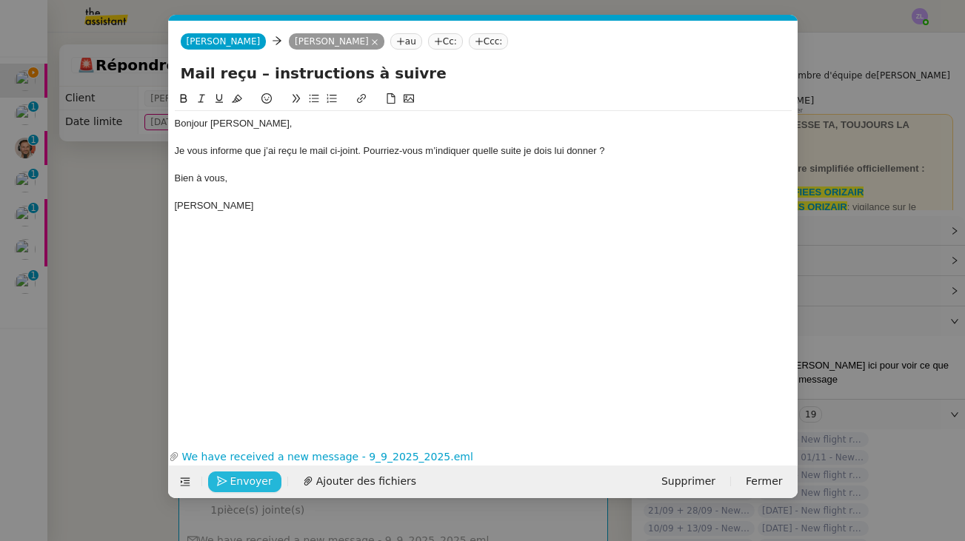
click at [252, 485] on span "Envoyer" at bounding box center [251, 481] width 42 height 17
click at [252, 485] on span "Confirmer l'envoi" at bounding box center [274, 481] width 89 height 17
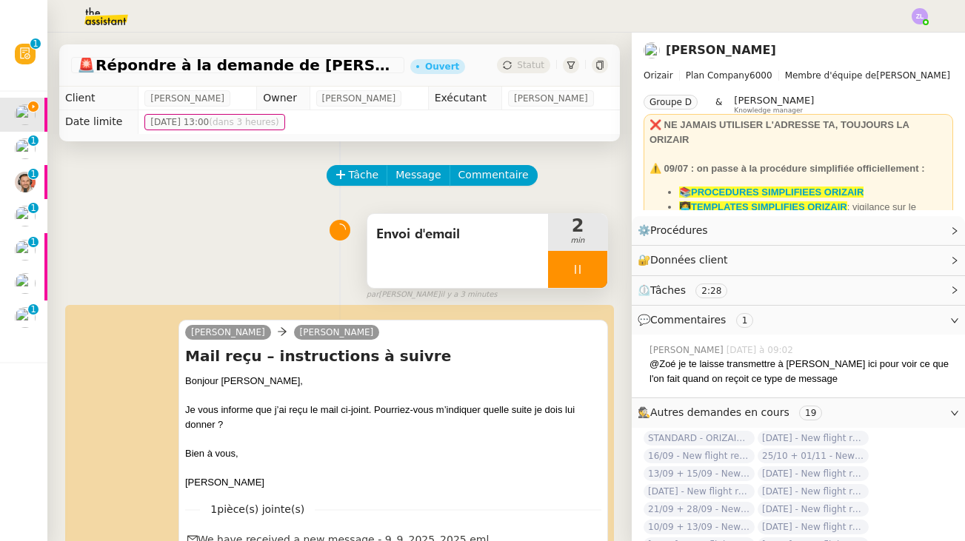
click at [561, 272] on div at bounding box center [577, 269] width 59 height 37
click at [583, 269] on button at bounding box center [592, 269] width 30 height 37
click at [526, 67] on span "Statut" at bounding box center [530, 65] width 27 height 10
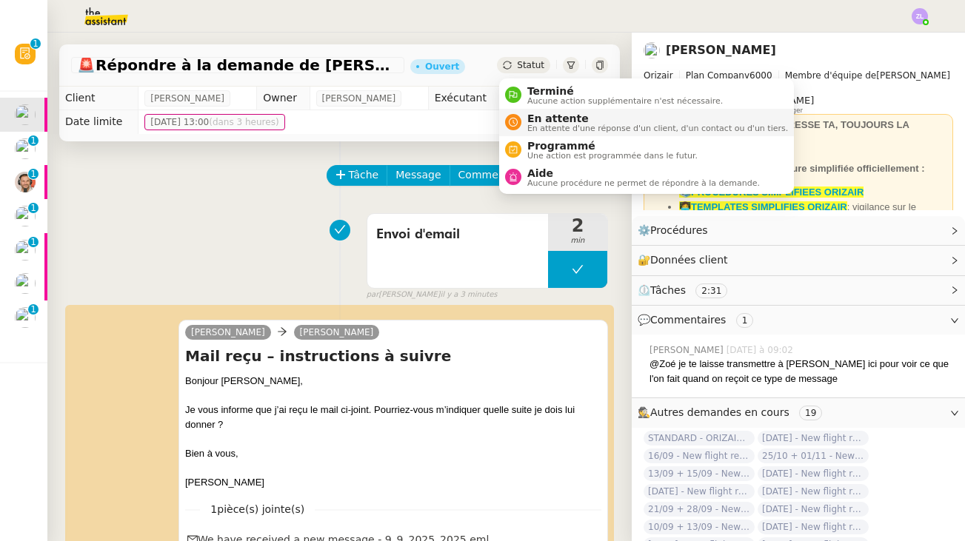
click at [531, 110] on li "En attente En attente d'une réponse d'un client, d'un contact ou d'un tiers." at bounding box center [646, 122] width 295 height 27
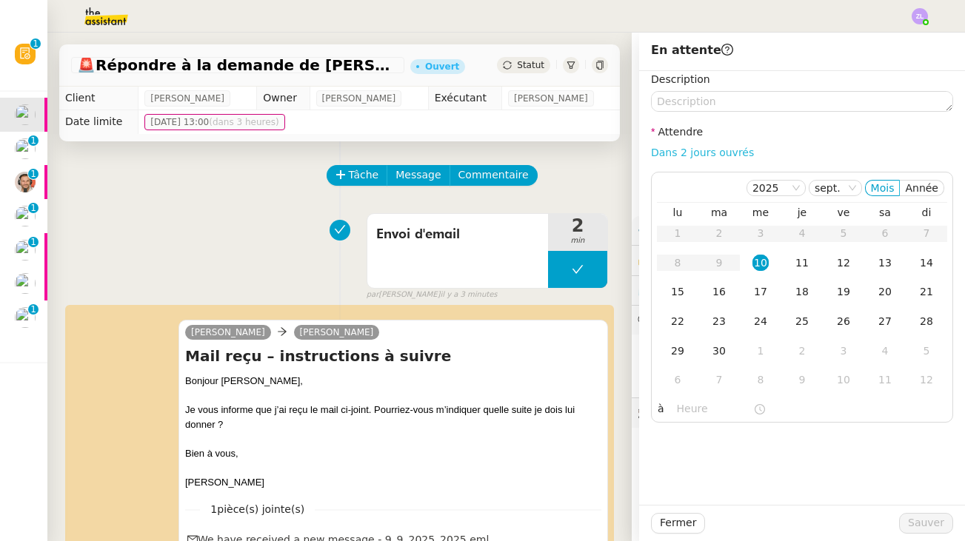
click at [663, 155] on link "Dans 2 jours ouvrés" at bounding box center [702, 153] width 103 height 12
type input "07:00"
click at [926, 526] on span "Sauver" at bounding box center [926, 523] width 36 height 17
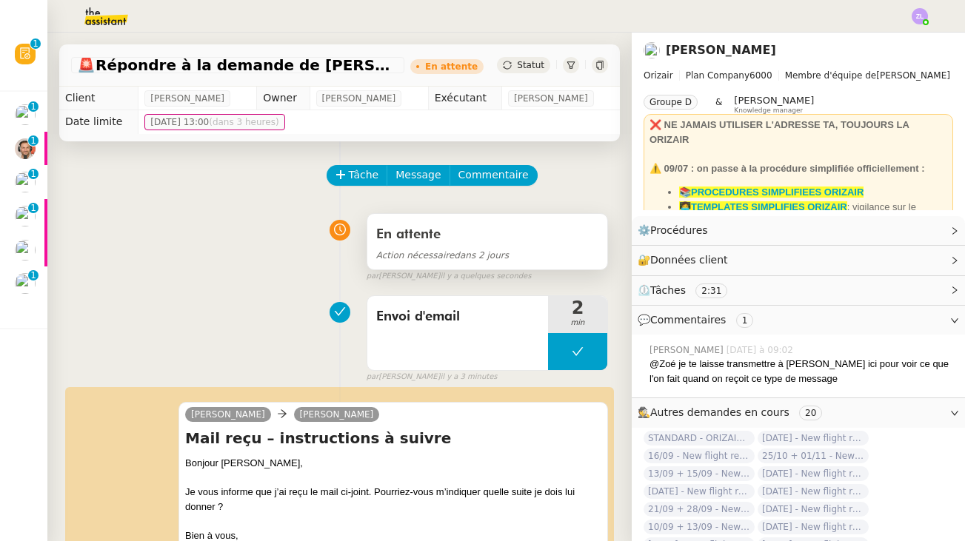
click at [497, 230] on div "En attente" at bounding box center [487, 235] width 222 height 24
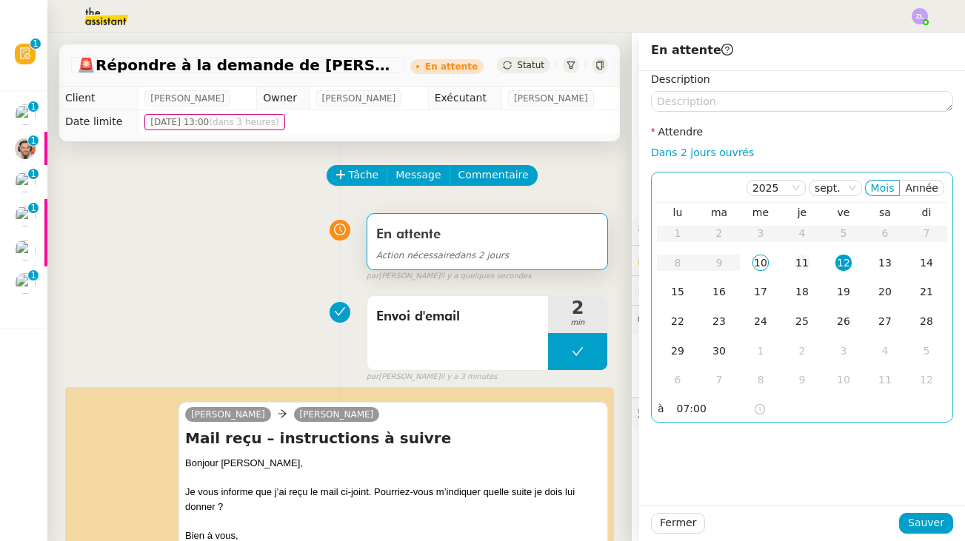
click at [791, 257] on td "11" at bounding box center [801, 264] width 41 height 30
click at [758, 260] on div "10" at bounding box center [760, 263] width 16 height 16
click at [695, 412] on input "07:00" at bounding box center [715, 409] width 76 height 17
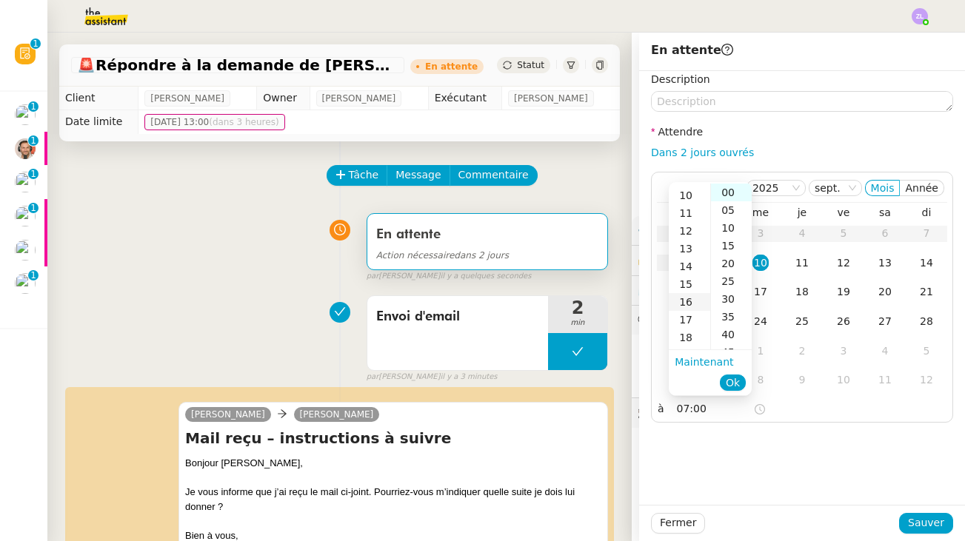
click at [685, 309] on div "16" at bounding box center [689, 302] width 41 height 18
type input "16:00"
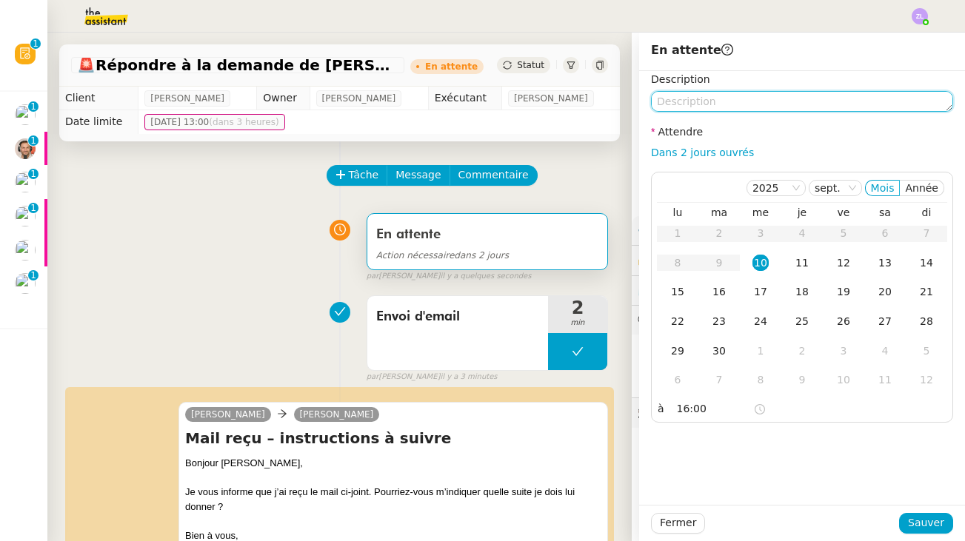
click at [686, 105] on textarea at bounding box center [802, 101] width 302 height 21
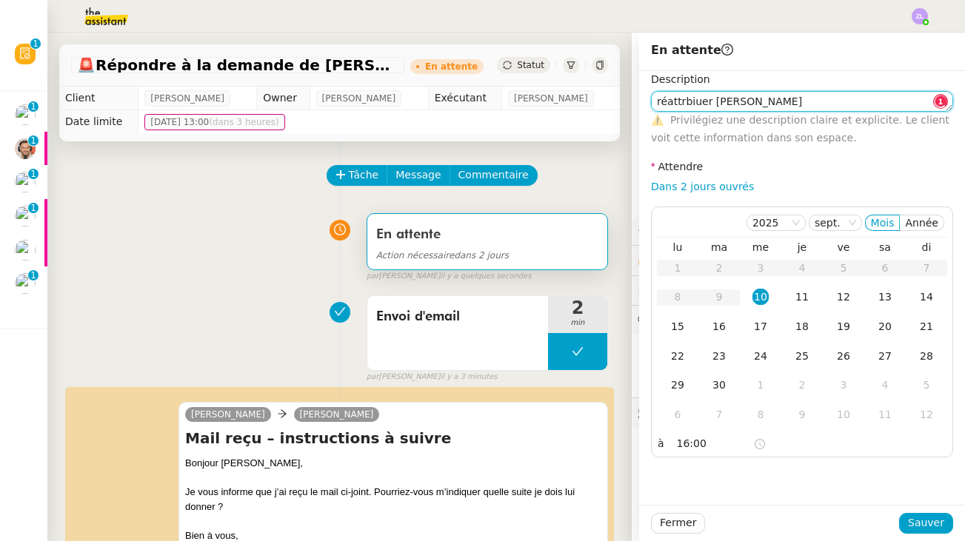
type textarea "réattrbiuer [PERSON_NAME]"
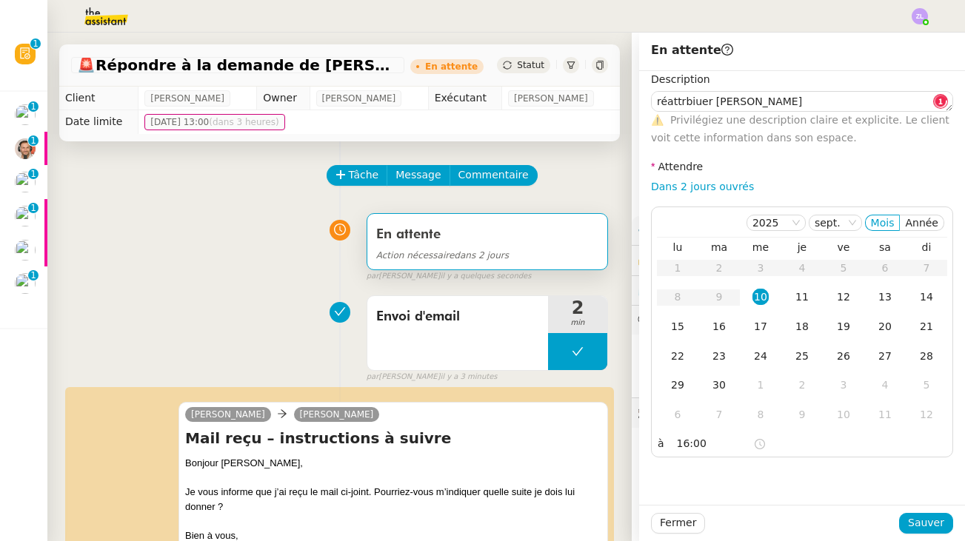
click at [906, 510] on div "Fermer Sauver" at bounding box center [802, 523] width 326 height 36
click at [909, 518] on button "Sauver" at bounding box center [926, 523] width 54 height 21
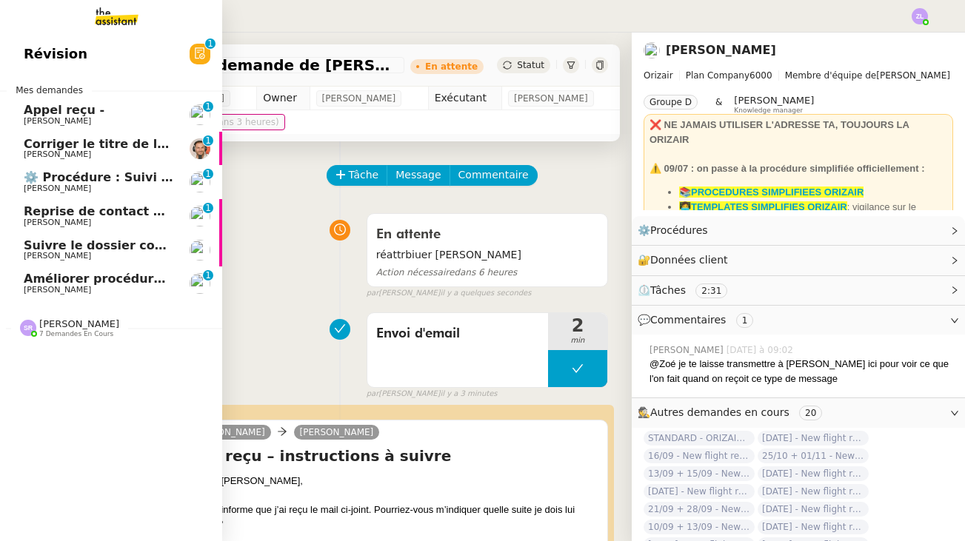
click at [13, 98] on link "Appel reçu - [PERSON_NAME] 0 1 2 3 4 5 6 7 8 9" at bounding box center [111, 115] width 222 height 34
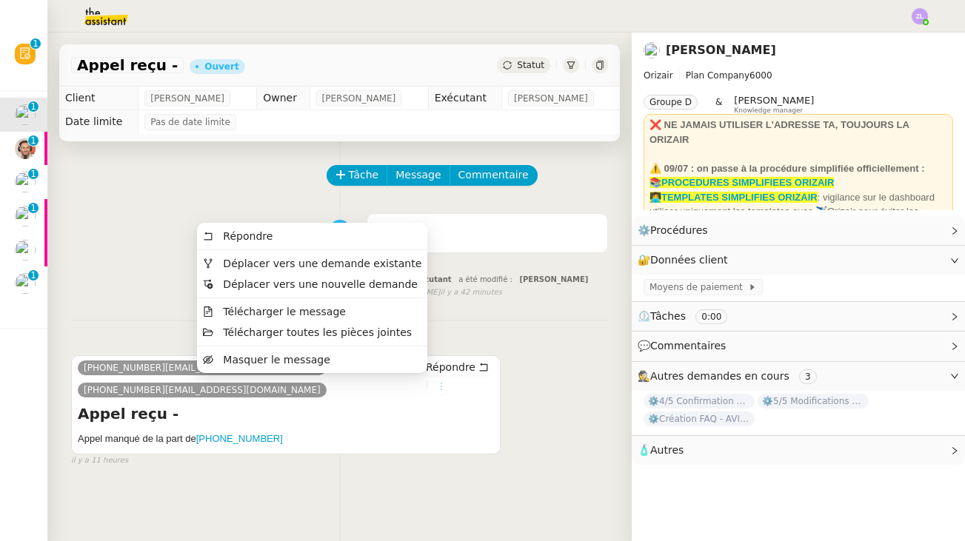
click at [437, 385] on icon at bounding box center [441, 386] width 9 height 9
click at [302, 265] on span "Déplacer vers une demande existante" at bounding box center [322, 264] width 198 height 12
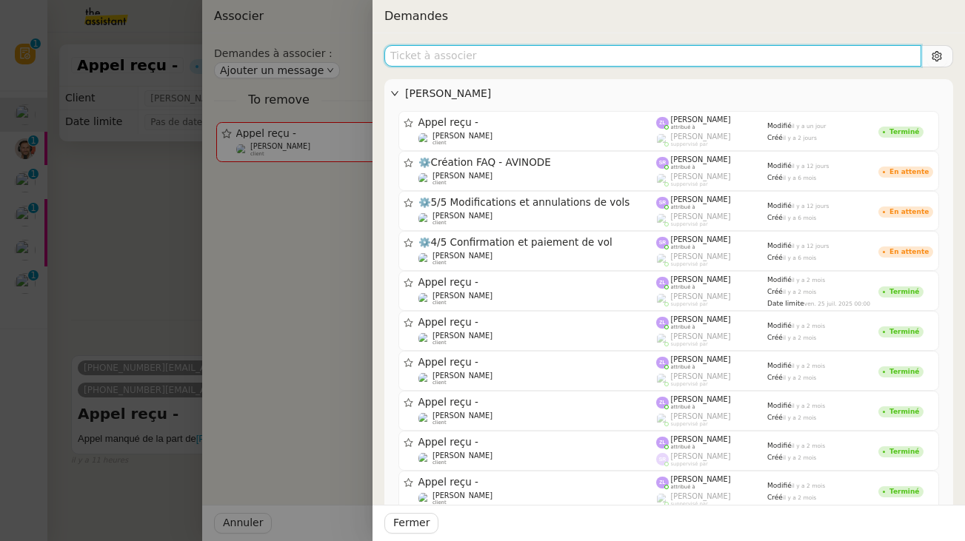
type input "t"
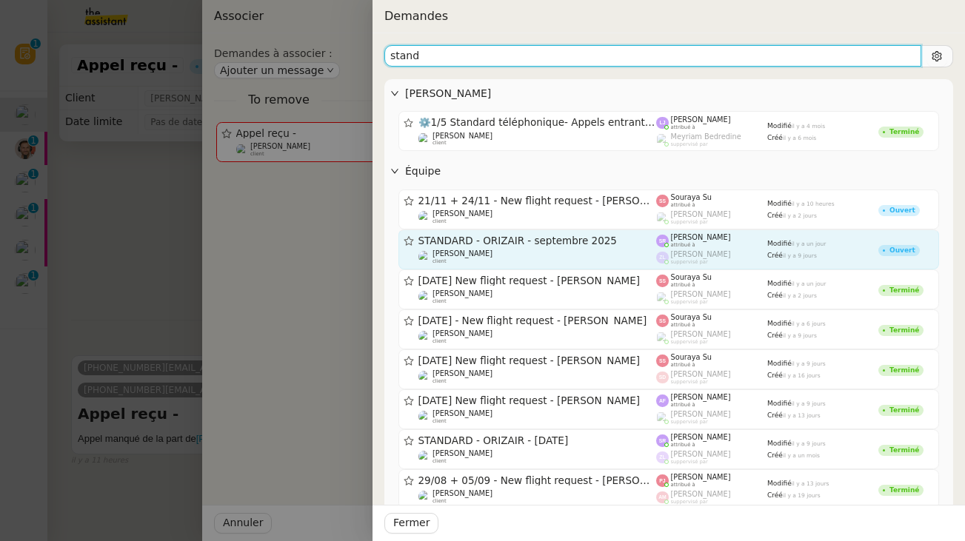
type input "stand"
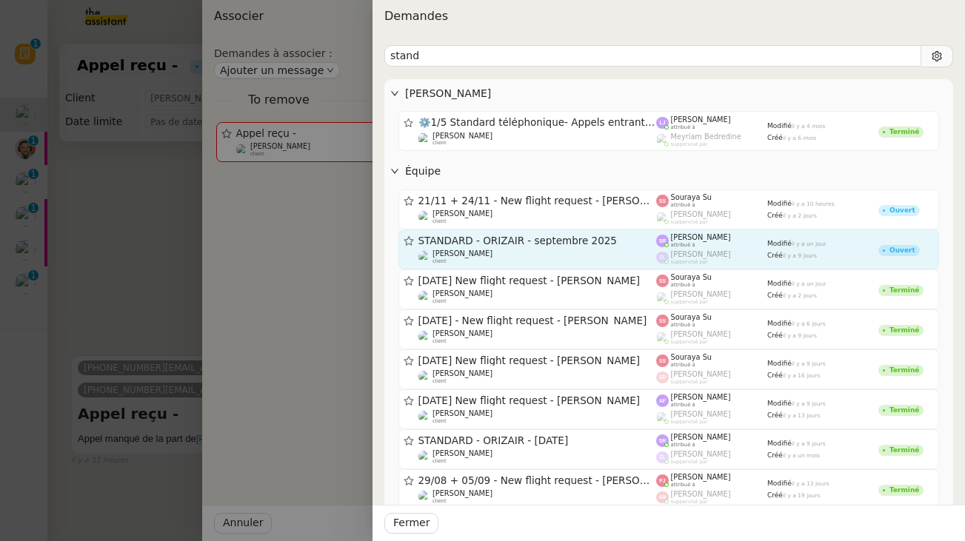
click at [553, 240] on span "STANDARD - ORIZAIR - septembre 2025" at bounding box center [537, 241] width 238 height 10
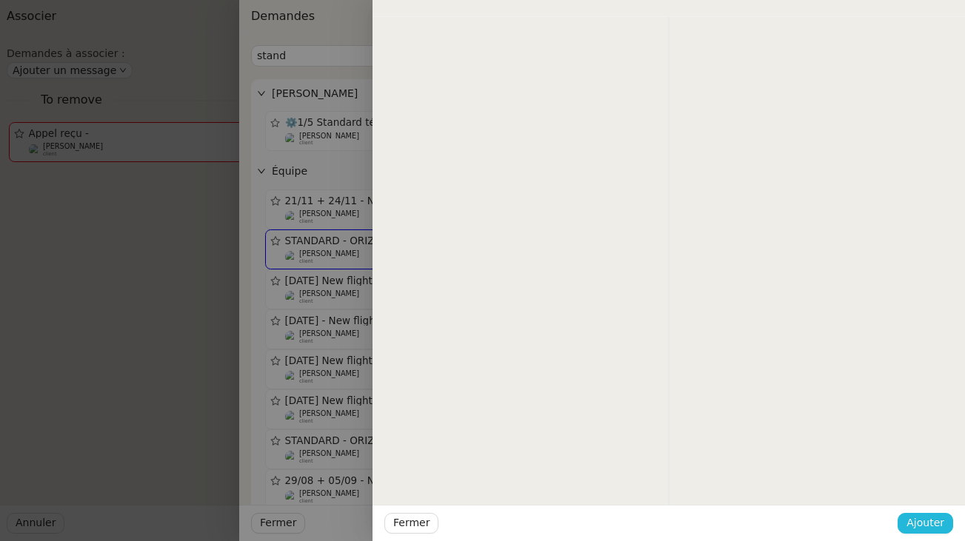
click at [904, 516] on button "Ajouter" at bounding box center [925, 523] width 56 height 21
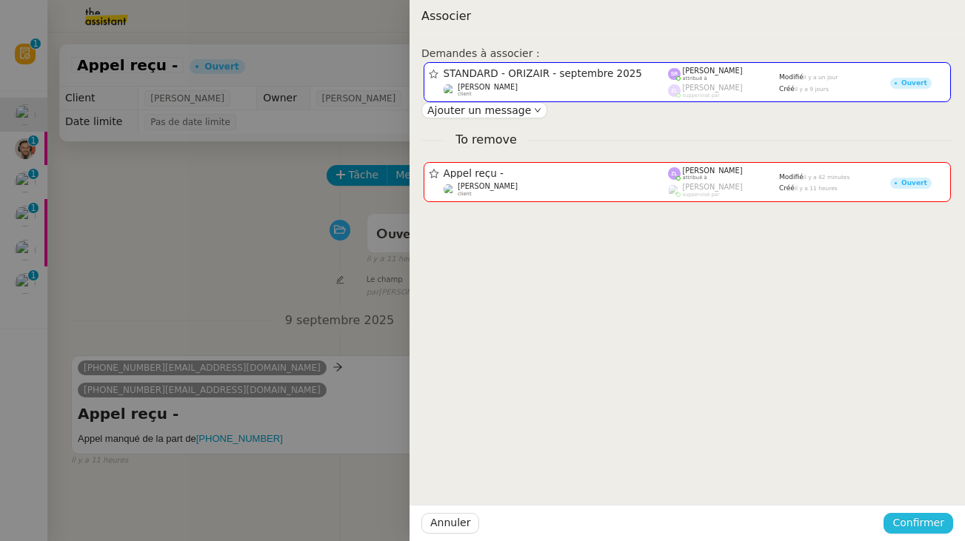
click at [928, 516] on span "Confirmer" at bounding box center [918, 523] width 52 height 17
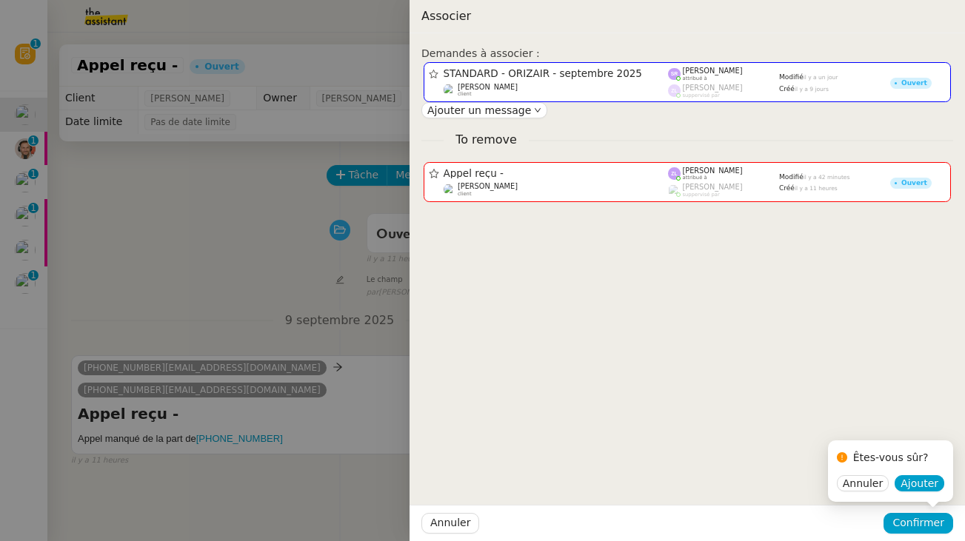
click at [923, 475] on div "Annuler Ajouter" at bounding box center [890, 483] width 107 height 17
click at [924, 486] on span "Ajouter" at bounding box center [919, 483] width 38 height 15
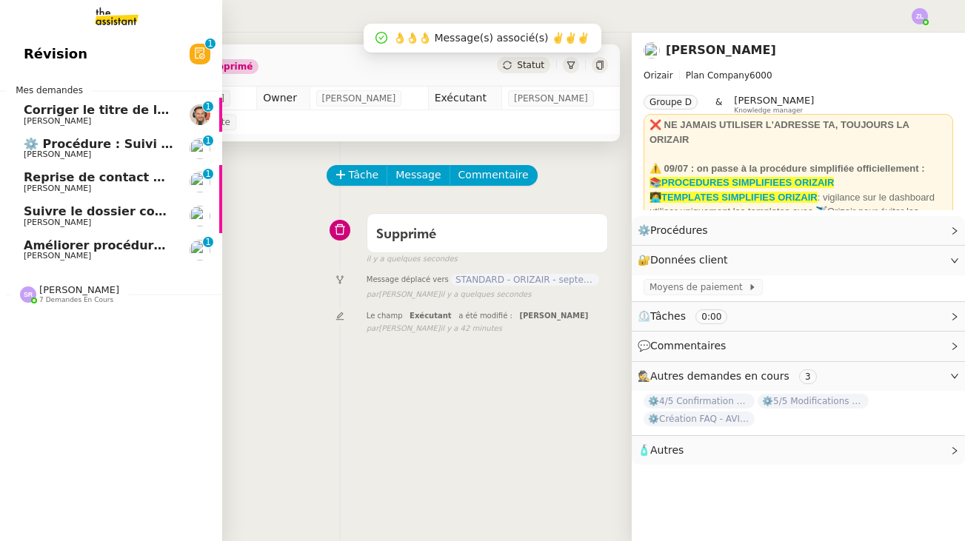
click at [61, 297] on span "7 demandes en cours" at bounding box center [76, 300] width 74 height 8
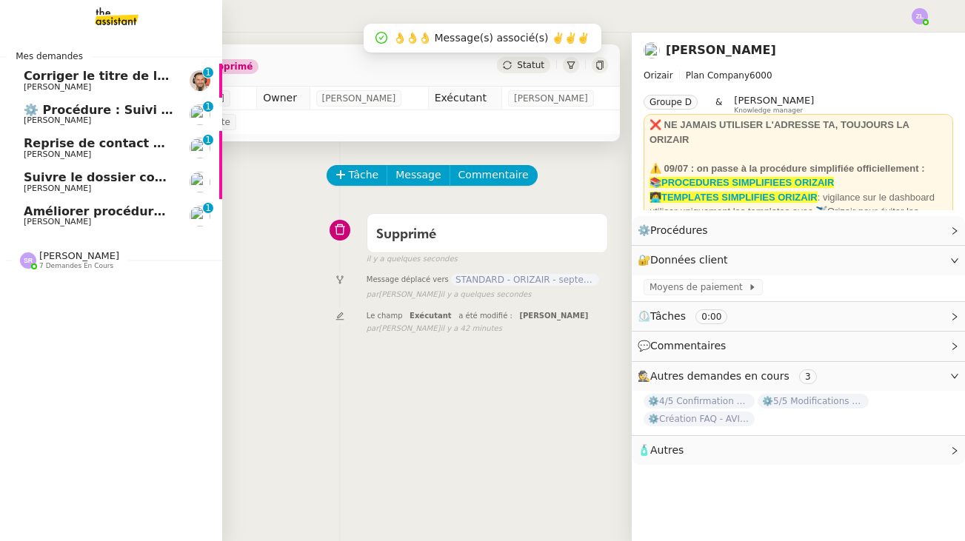
click at [75, 258] on span "[PERSON_NAME]" at bounding box center [79, 255] width 80 height 11
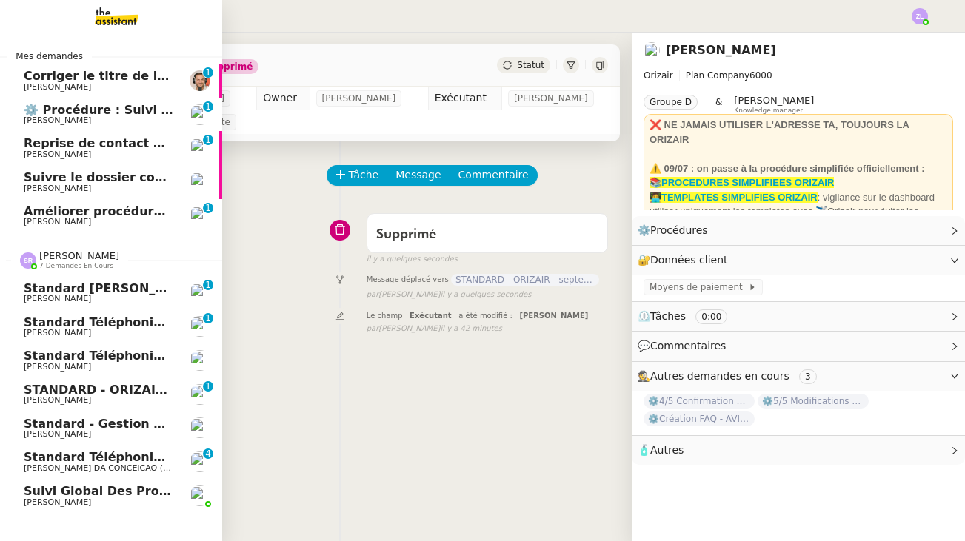
click at [126, 396] on span "[PERSON_NAME]" at bounding box center [99, 400] width 150 height 9
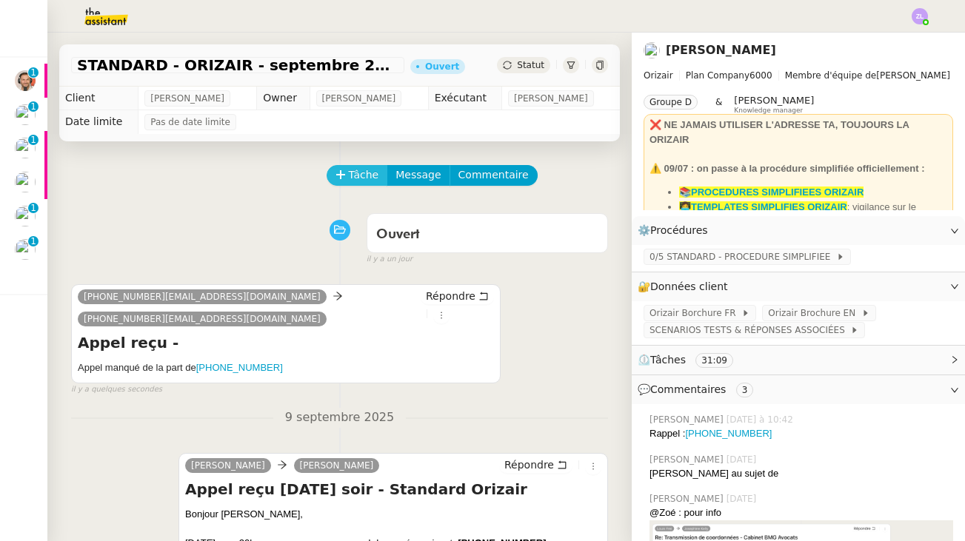
click at [361, 180] on span "Tâche" at bounding box center [364, 175] width 30 height 17
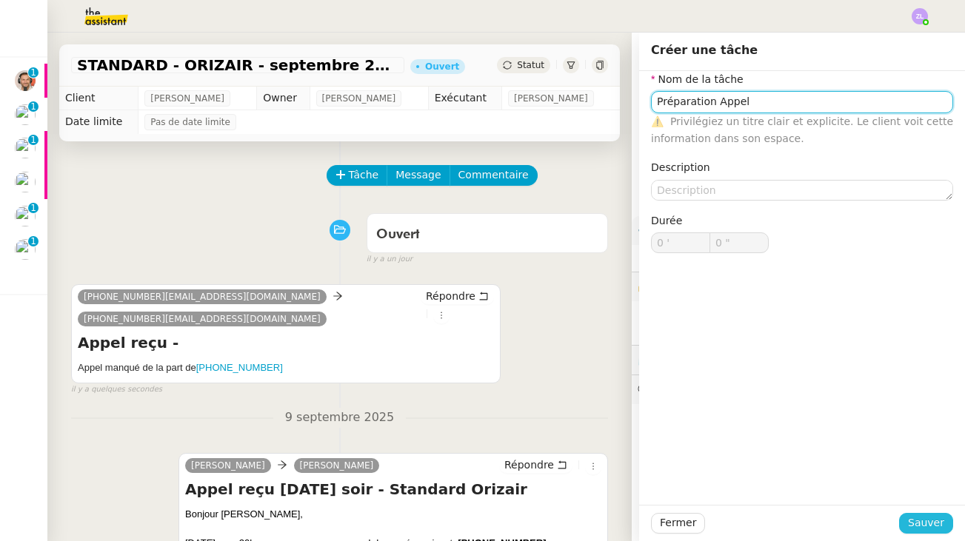
type input "Préparation Appel"
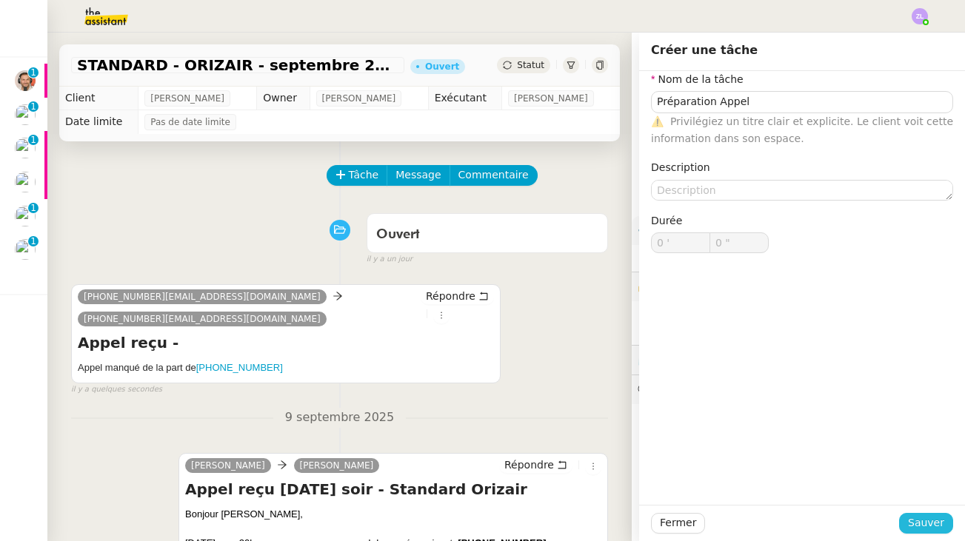
click at [915, 522] on span "Sauver" at bounding box center [926, 523] width 36 height 17
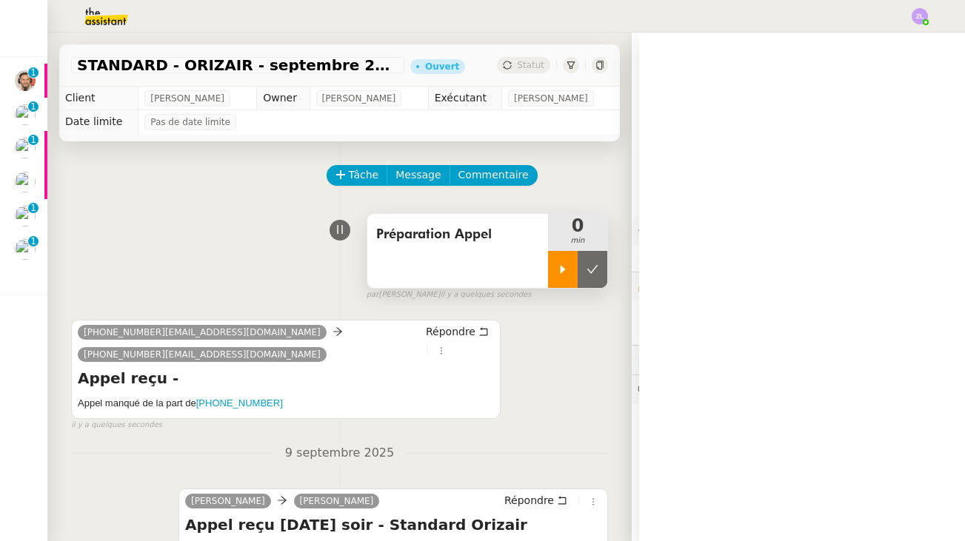
click at [563, 264] on icon at bounding box center [563, 270] width 12 height 12
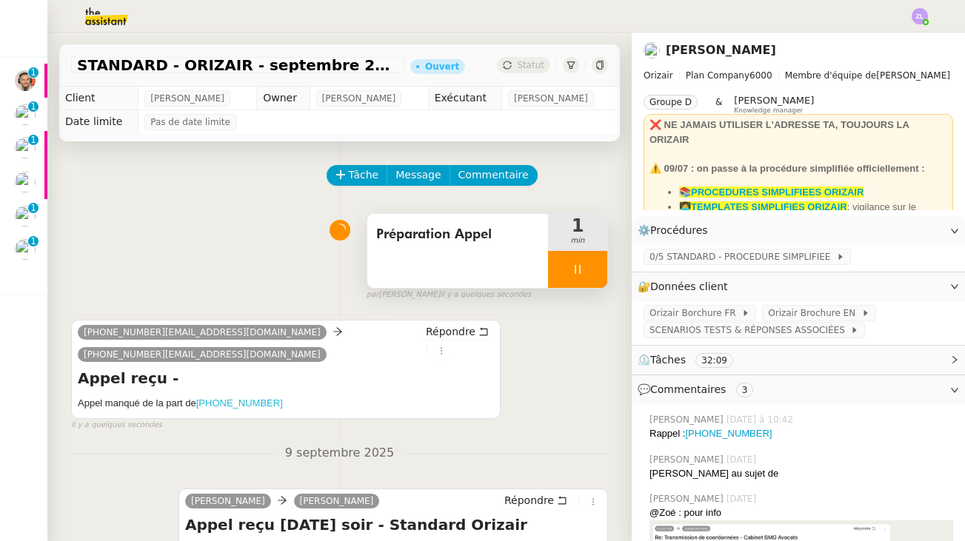
drag, startPoint x: 300, startPoint y: 407, endPoint x: 198, endPoint y: 406, distance: 101.4
click at [198, 406] on h5 "Appel manqué de la part de [PHONE_NUMBER]" at bounding box center [286, 403] width 416 height 15
copy h5 "Appel manqué de la part de [PHONE_NUMBER]"
click at [567, 271] on div at bounding box center [577, 269] width 59 height 37
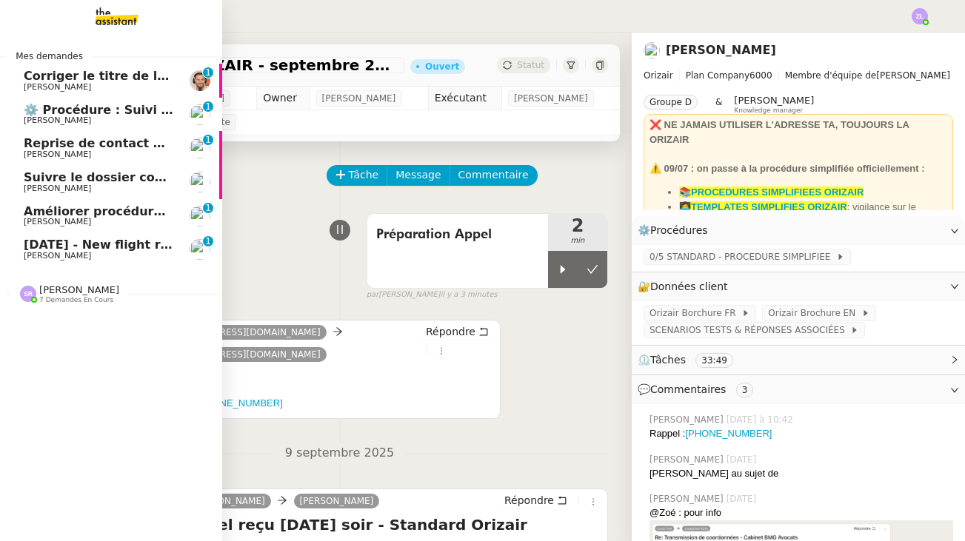
click at [57, 284] on span "[PERSON_NAME]" at bounding box center [79, 289] width 80 height 11
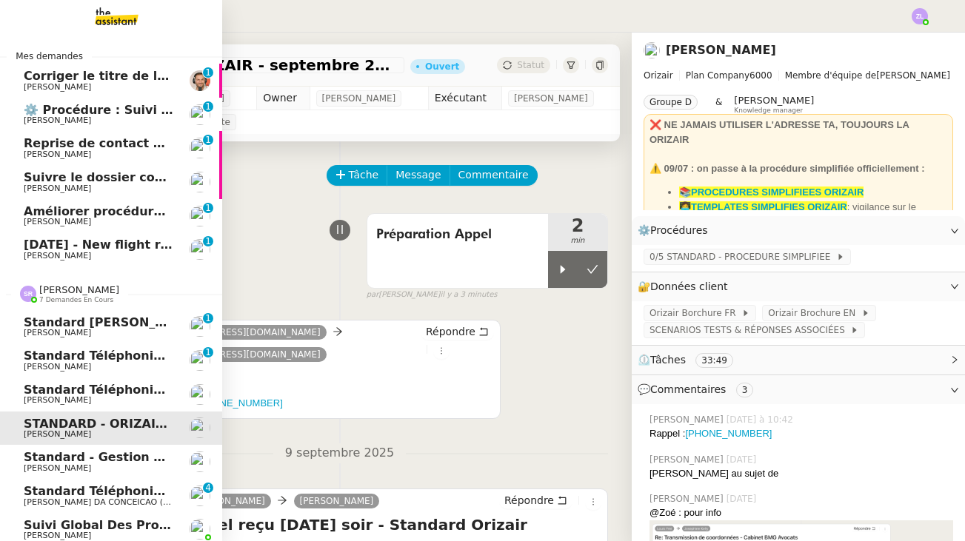
click at [127, 385] on span "Standard téléphonique - septembre 2025" at bounding box center [163, 390] width 278 height 14
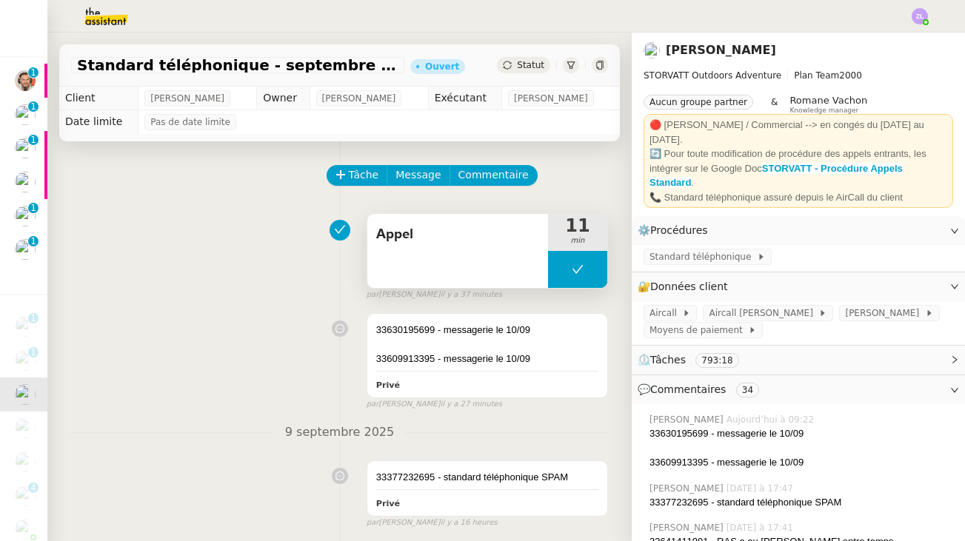
click at [575, 286] on button at bounding box center [577, 269] width 59 height 37
click at [567, 275] on icon at bounding box center [563, 270] width 12 height 12
click at [560, 262] on div at bounding box center [577, 269] width 59 height 37
click at [594, 273] on icon at bounding box center [592, 270] width 12 height 12
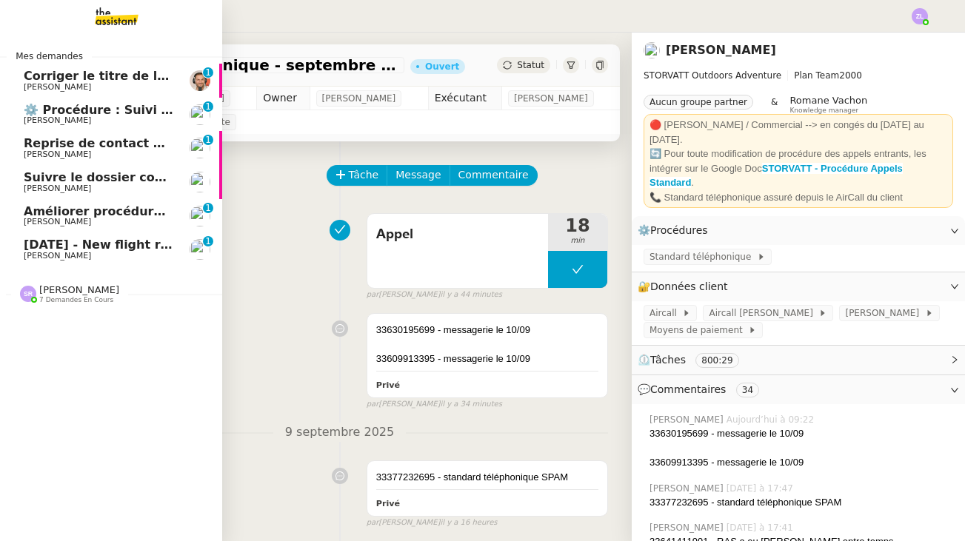
click at [101, 292] on span "[PERSON_NAME]" at bounding box center [79, 289] width 80 height 11
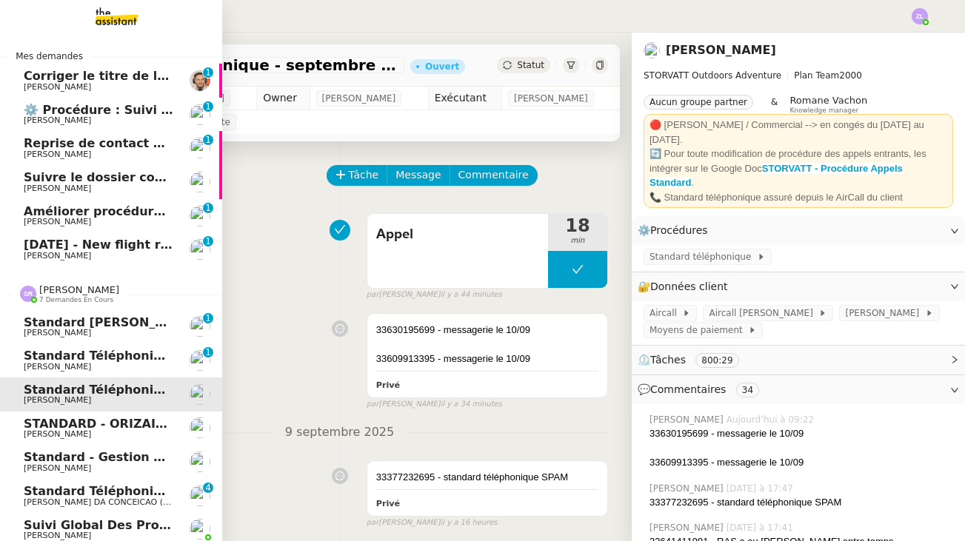
click at [141, 430] on span "[PERSON_NAME]" at bounding box center [99, 434] width 150 height 9
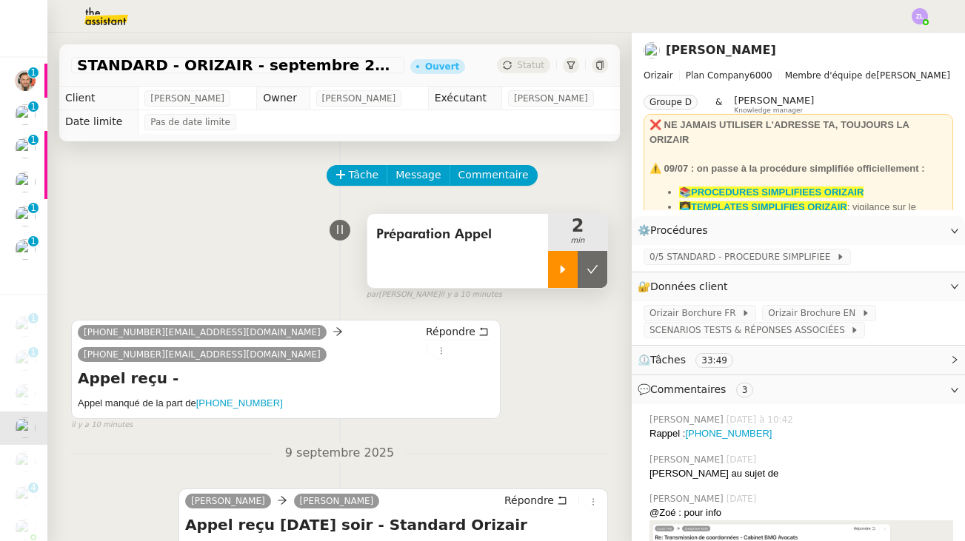
click at [573, 267] on div at bounding box center [563, 269] width 30 height 37
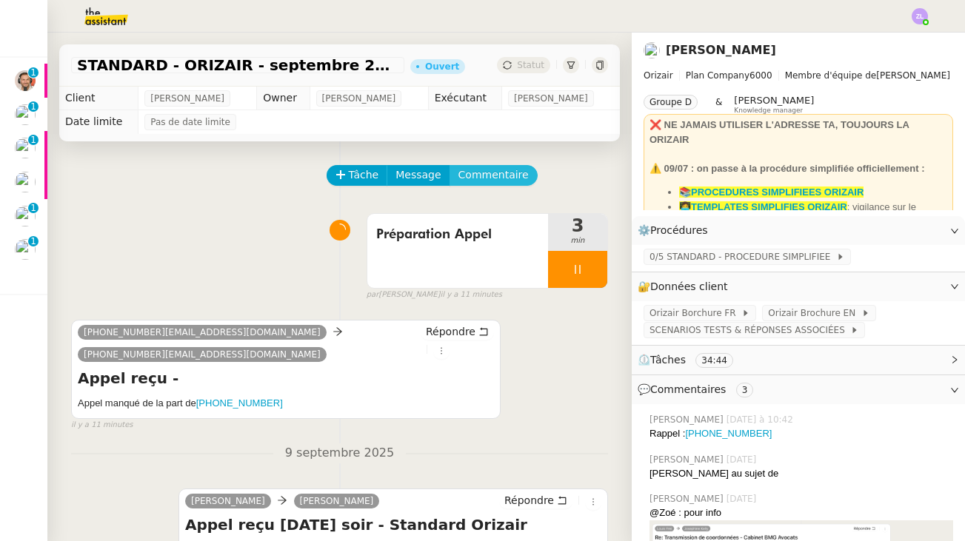
click at [500, 174] on span "Commentaire" at bounding box center [493, 175] width 70 height 17
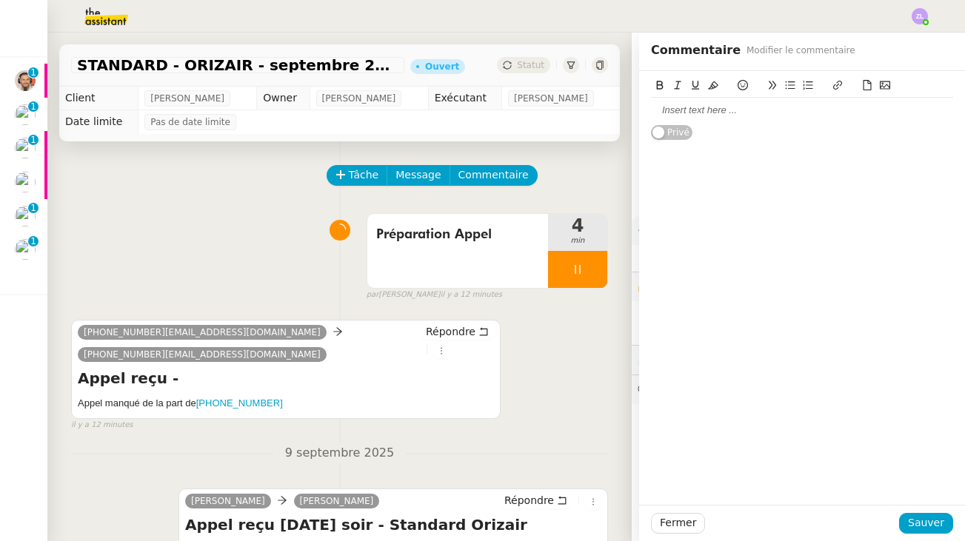
click at [712, 113] on div at bounding box center [802, 110] width 302 height 13
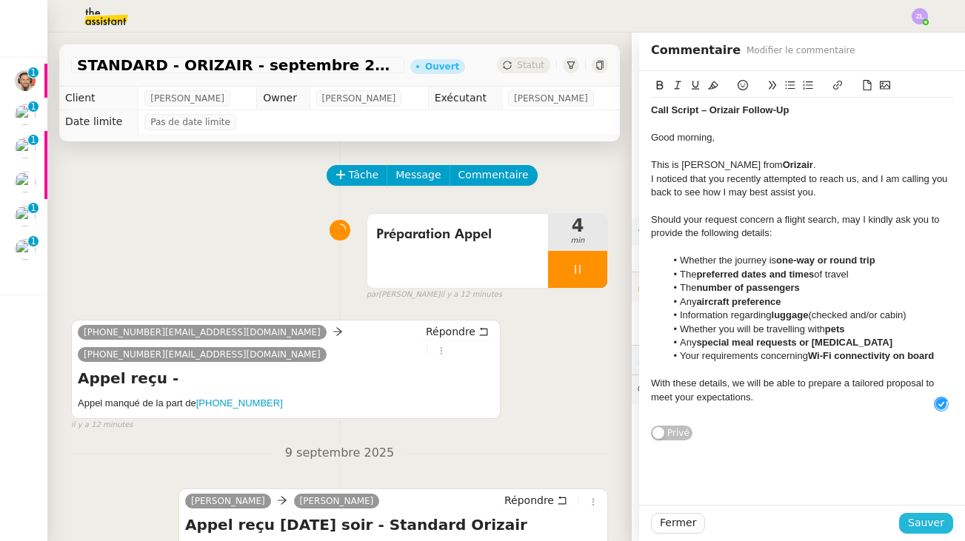
click at [935, 518] on span "Sauver" at bounding box center [926, 523] width 36 height 17
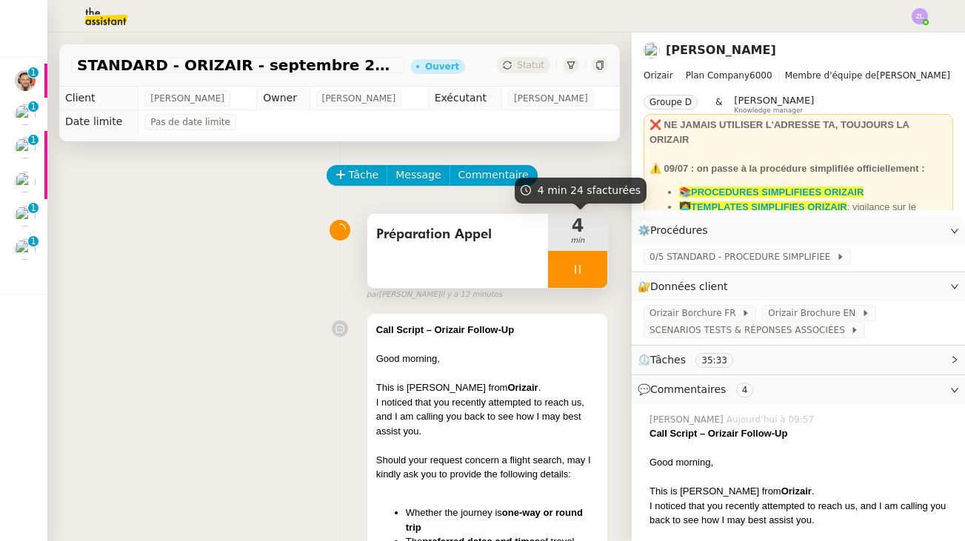
click at [558, 269] on div at bounding box center [577, 269] width 59 height 37
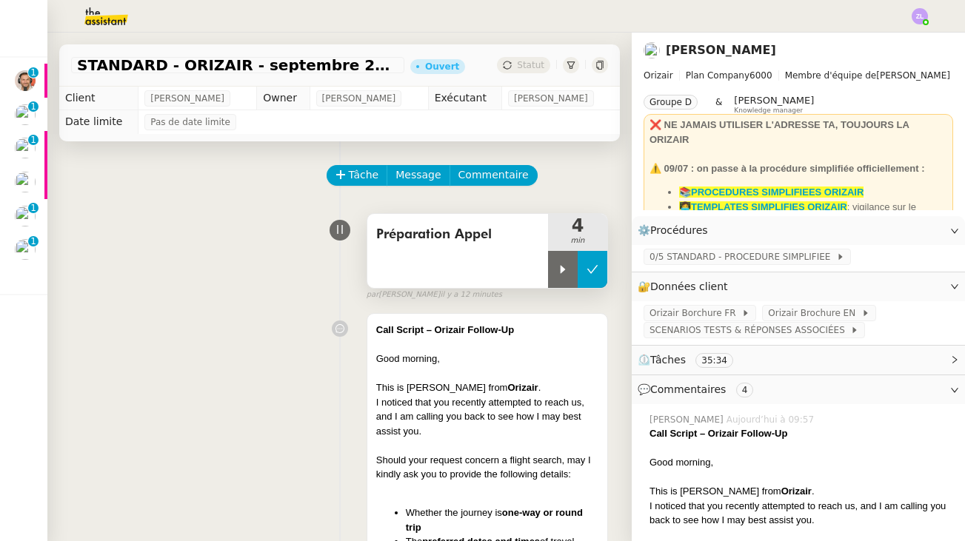
click at [597, 269] on icon at bounding box center [592, 270] width 12 height 12
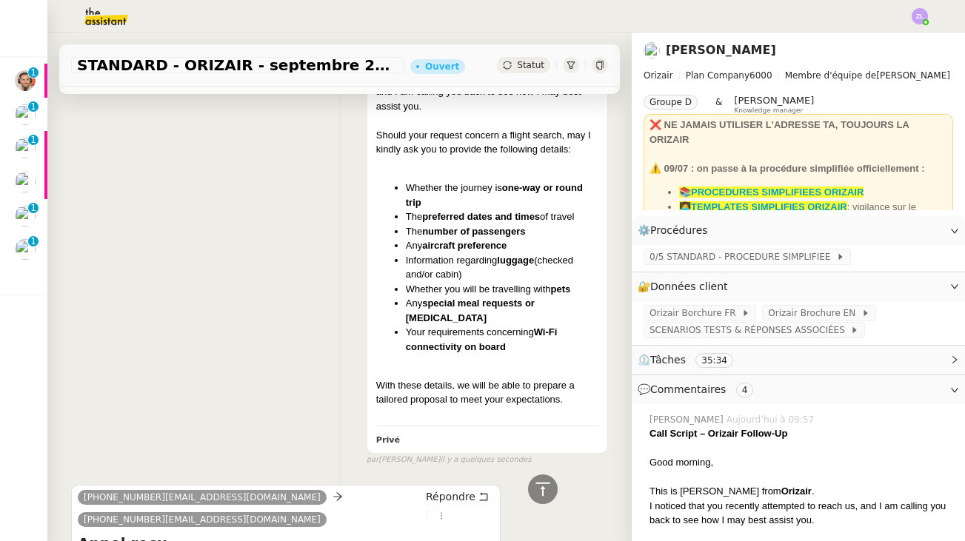
scroll to position [436, 0]
